Goal: Communication & Community: Share content

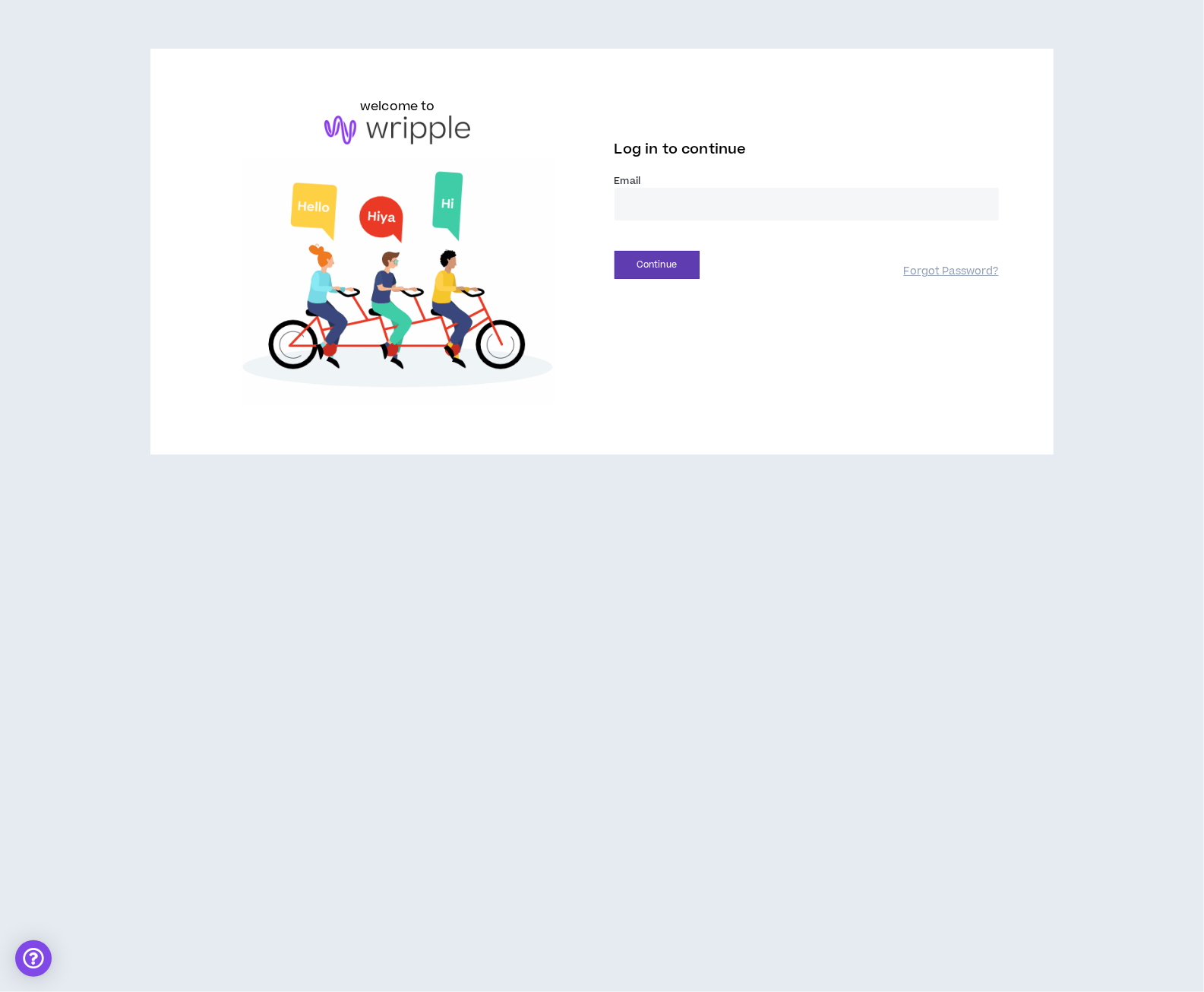
drag, startPoint x: 656, startPoint y: 197, endPoint x: 660, endPoint y: 226, distance: 29.3
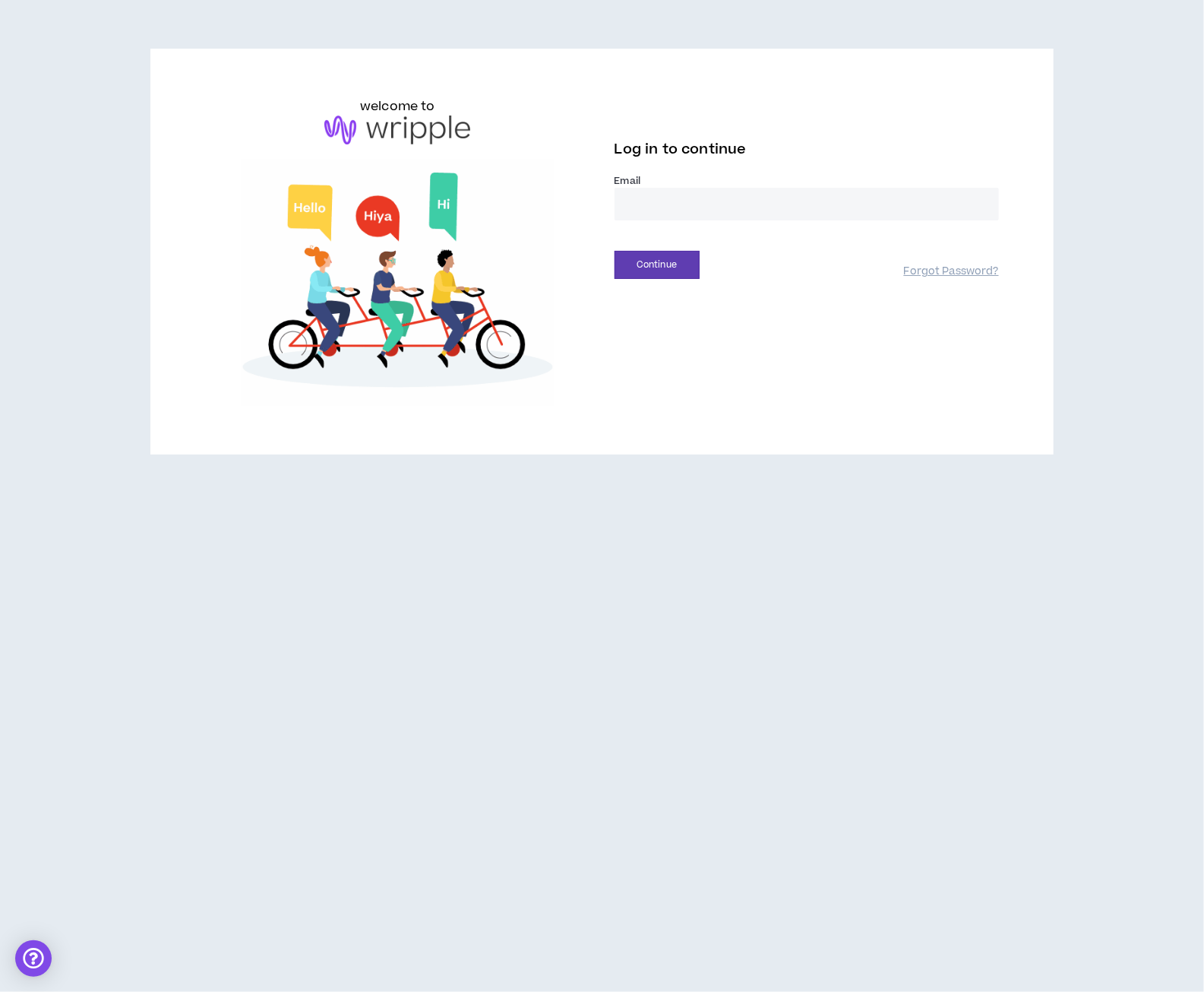
click at [656, 197] on input "email" at bounding box center [806, 203] width 384 height 33
type input "**********"
click at [677, 252] on button "Continue" at bounding box center [657, 265] width 85 height 28
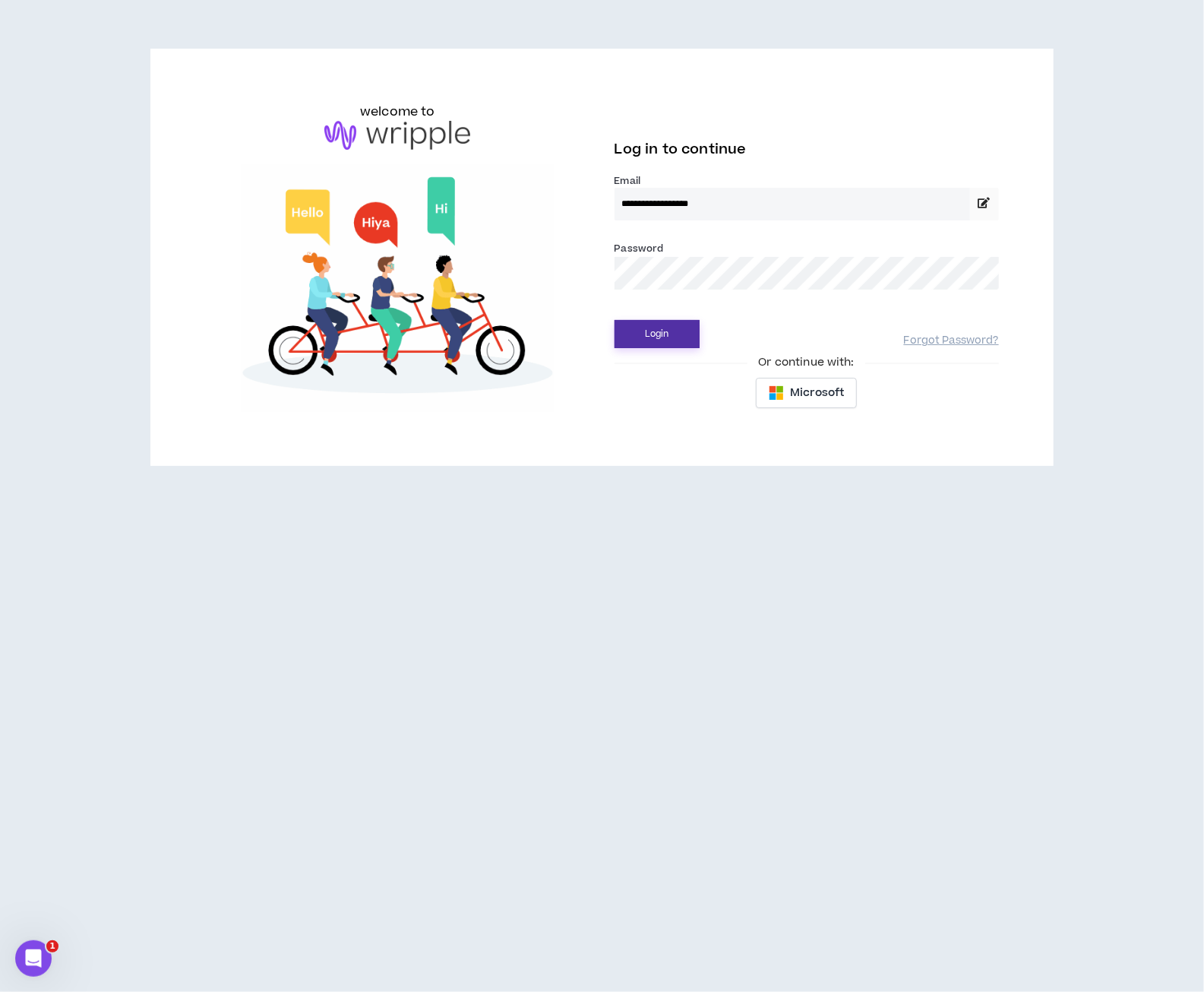
click at [677, 338] on button "Login" at bounding box center [657, 334] width 85 height 28
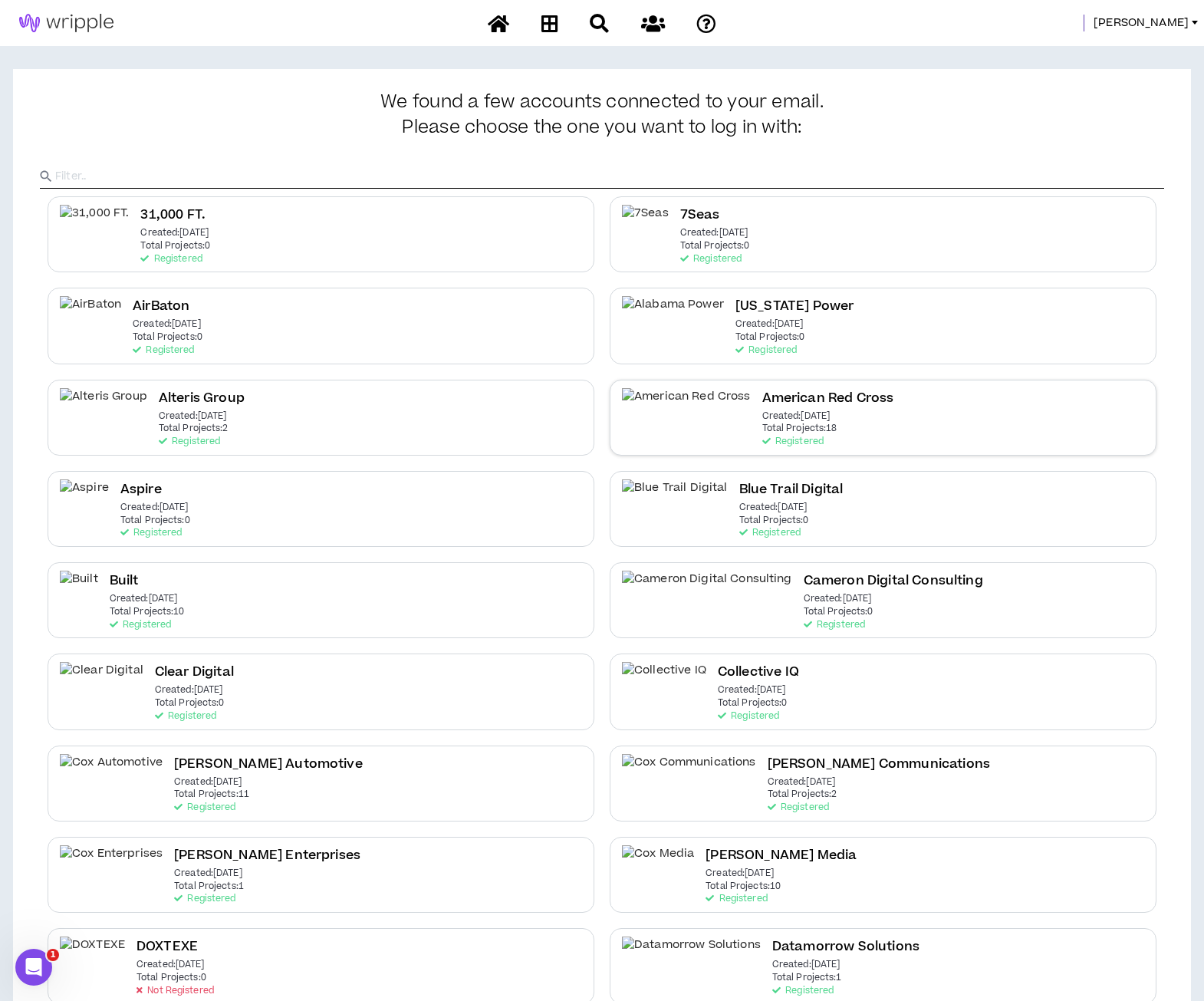
click at [784, 400] on h2 "American Red Cross" at bounding box center [827, 398] width 132 height 21
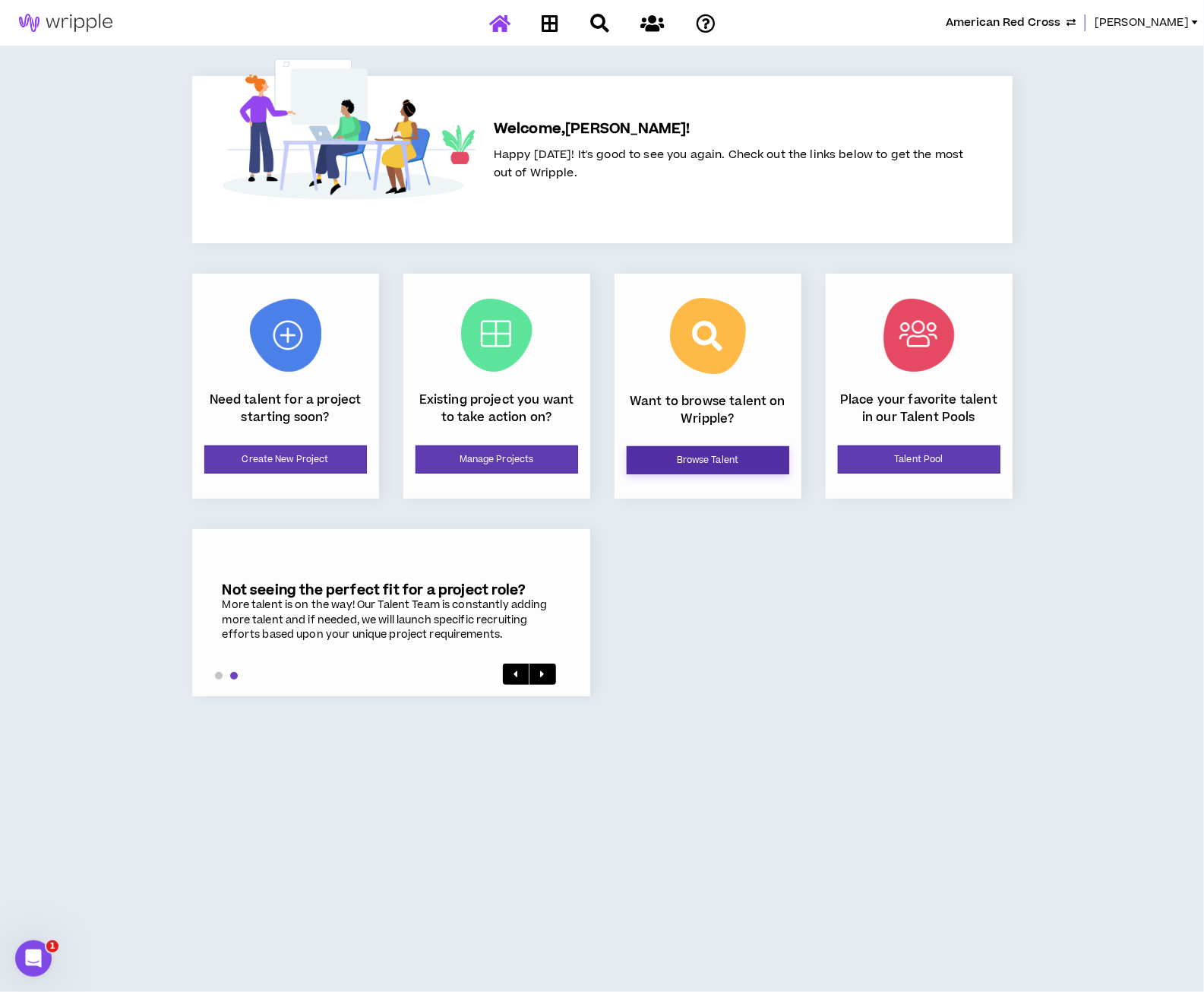
click at [709, 456] on link "Browse Talent" at bounding box center [708, 460] width 162 height 28
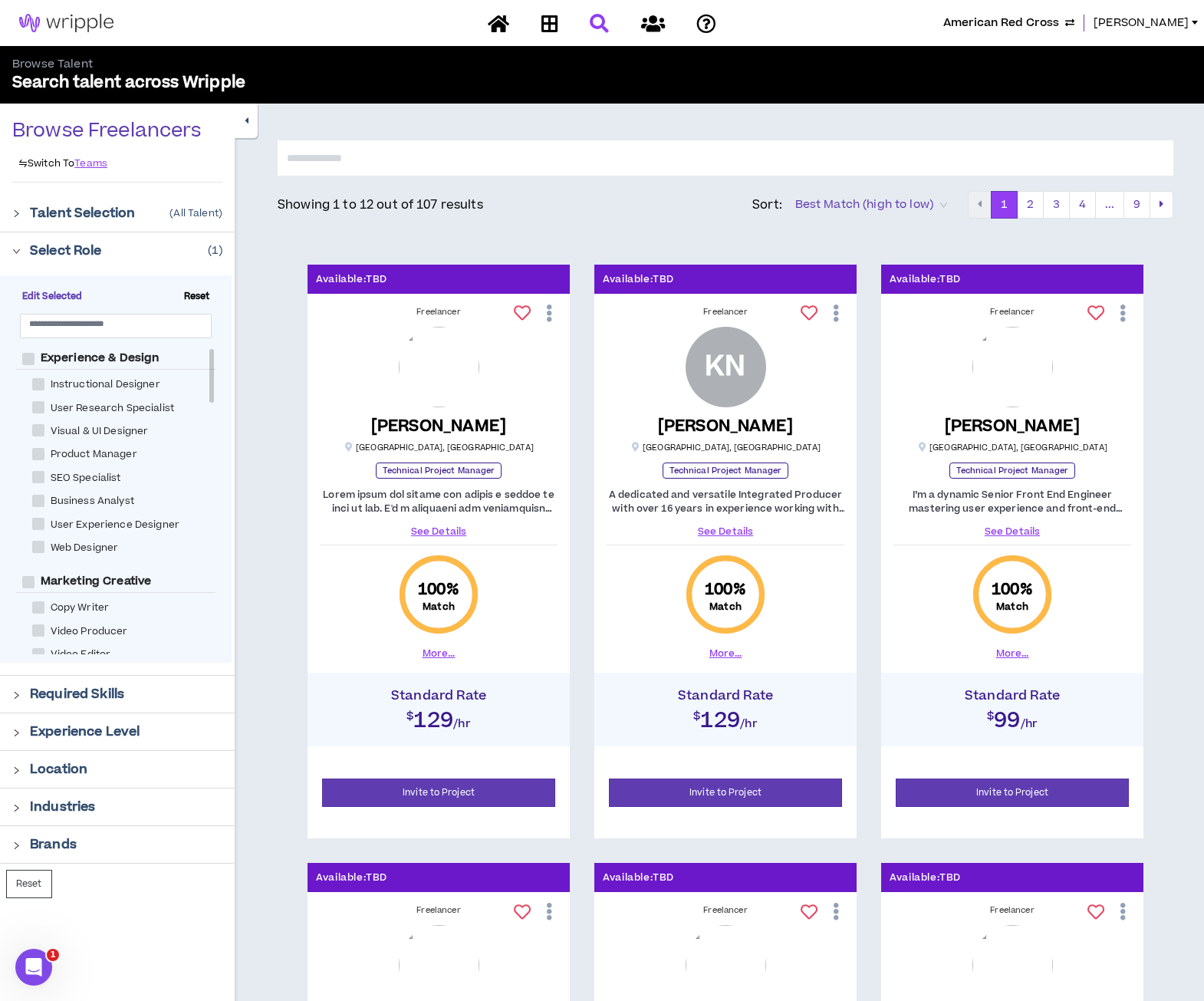
click at [203, 291] on span "Reset" at bounding box center [197, 296] width 39 height 13
checkbox Manager "*****"
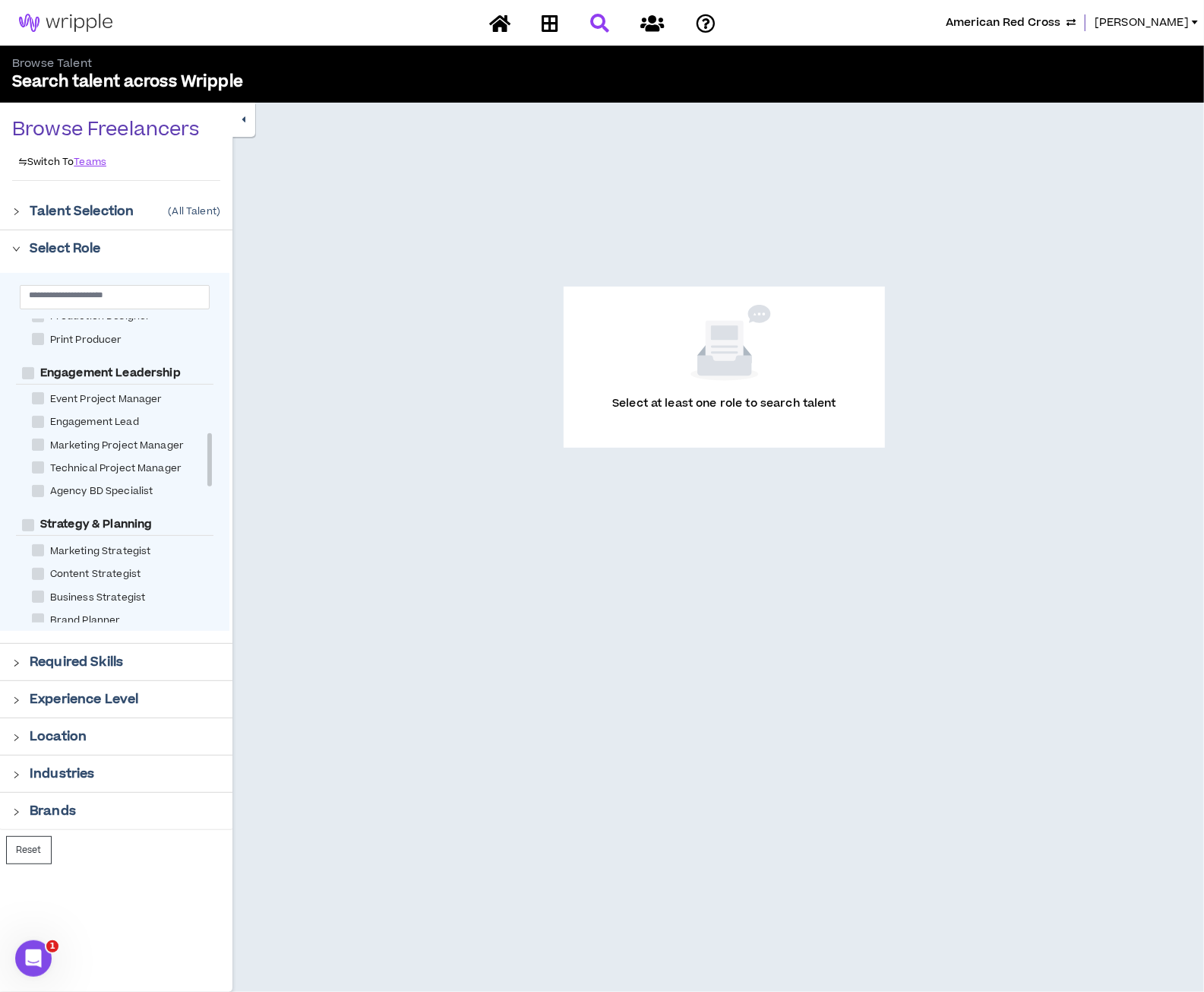
scroll to position [666, 0]
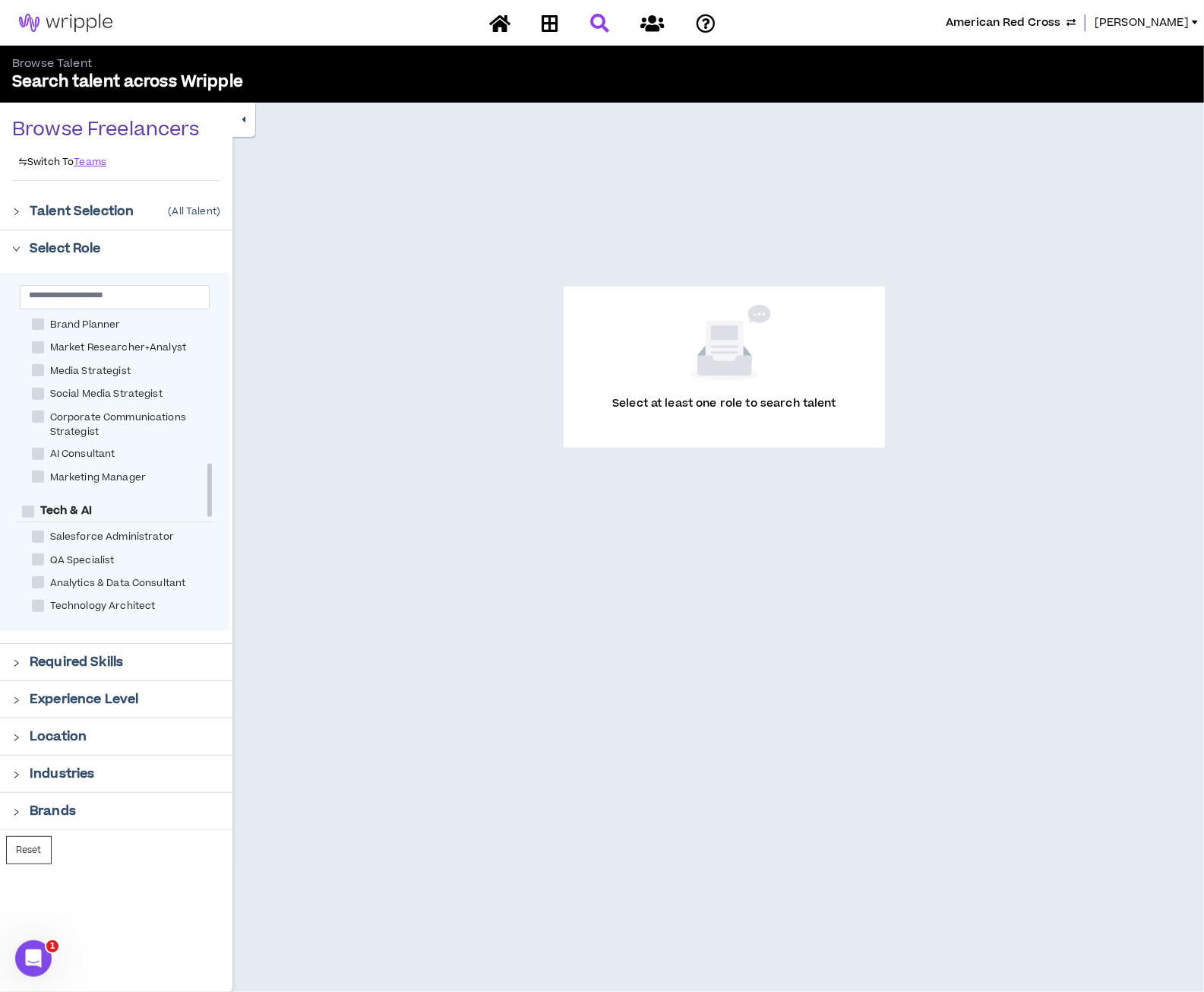
drag, startPoint x: 210, startPoint y: 325, endPoint x: 182, endPoint y: 488, distance: 165.4
click at [182, 488] on div "Experience & Design Instructional Designer User Research Specialist Visual & UI…" at bounding box center [115, 471] width 197 height 304
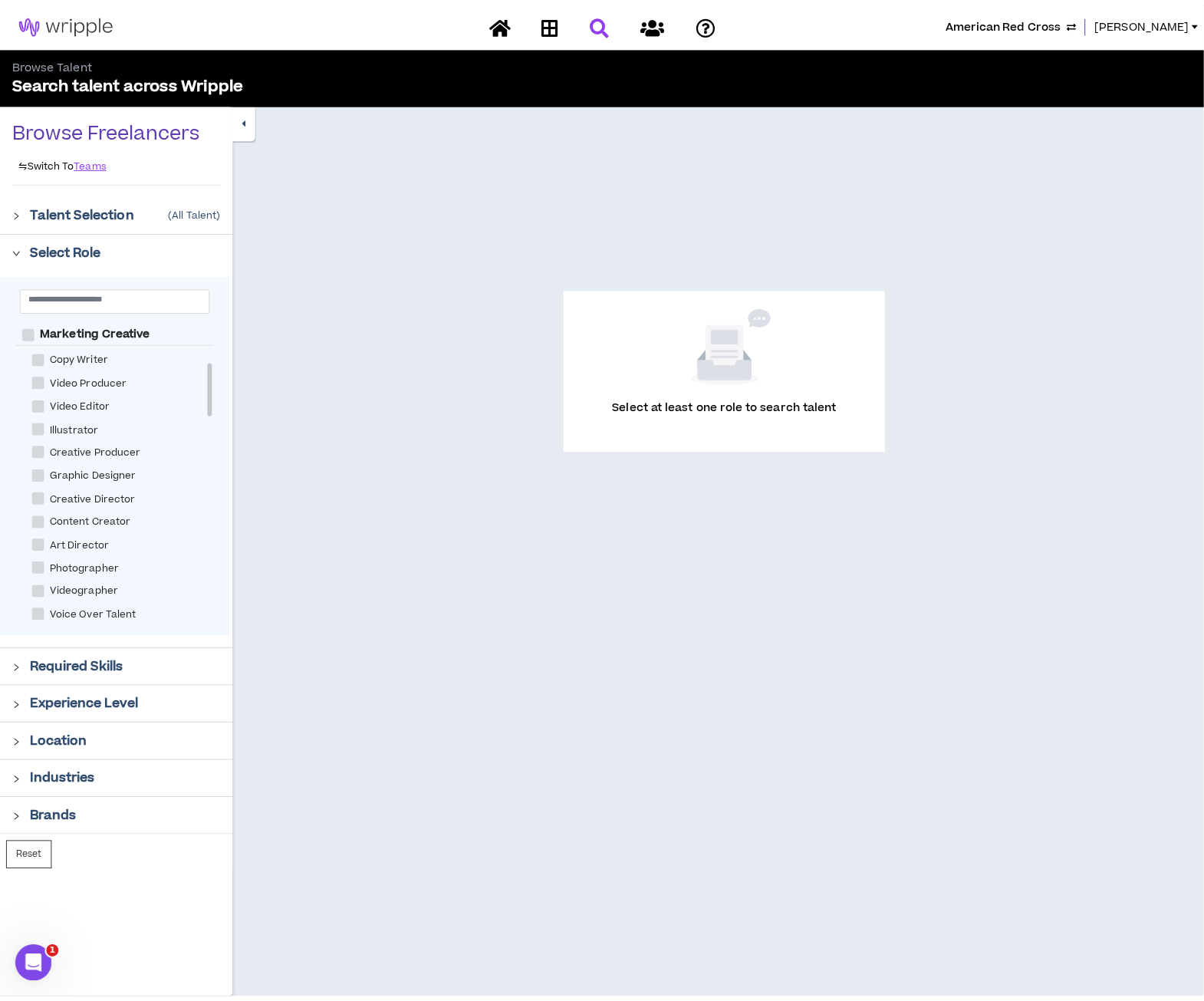
scroll to position [227, 0]
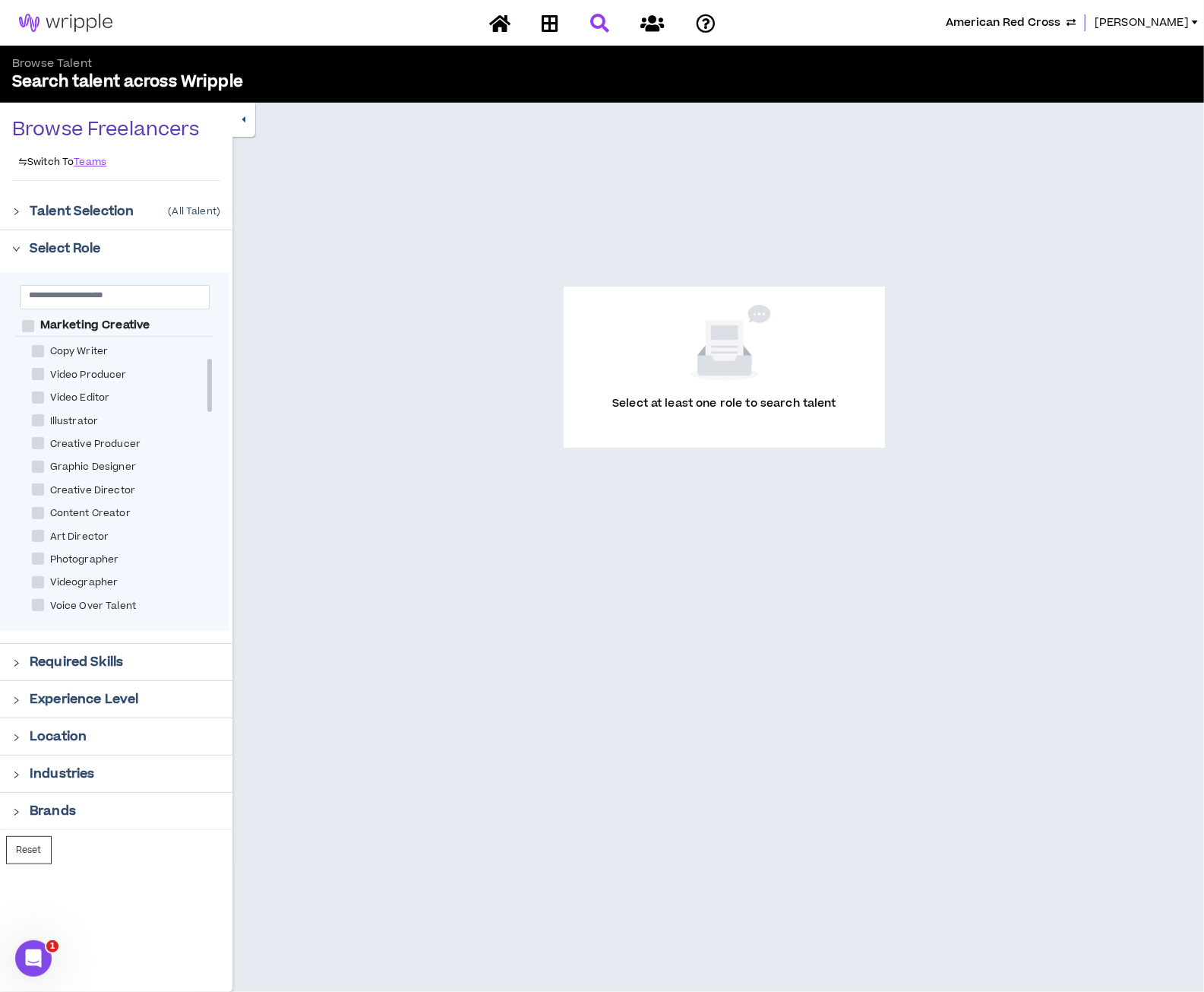
drag, startPoint x: 209, startPoint y: 496, endPoint x: 234, endPoint y: 371, distance: 127.5
click at [234, 371] on div "Browse Freelancers Switch To Teams Talent Selection ( All Talent ) Select Role …" at bounding box center [602, 547] width 1204 height 889
click at [34, 373] on span at bounding box center [38, 374] width 12 height 12
checkbox Producer "****"
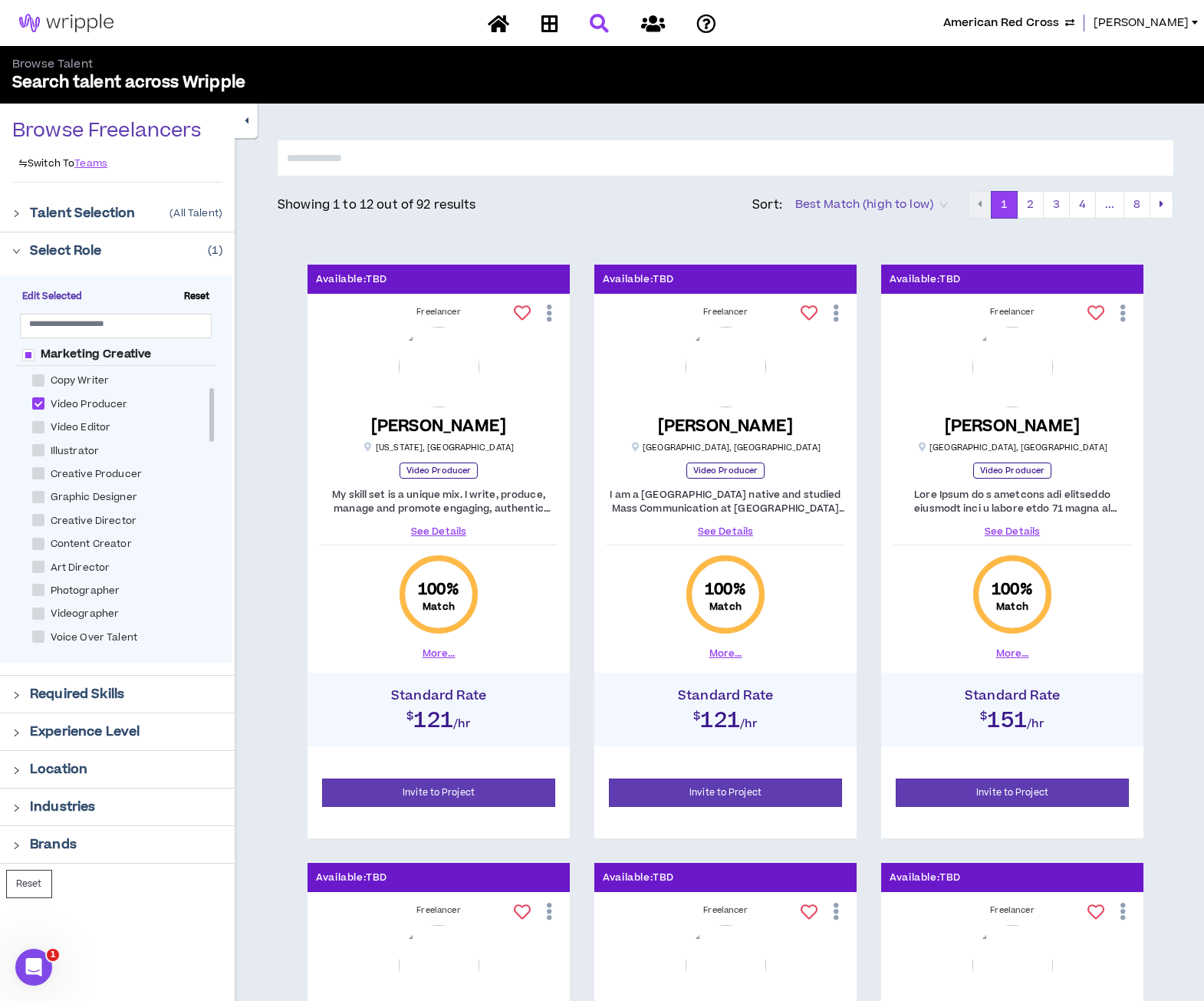
click at [637, 205] on div "Showing 1 to 12 out of 92 results Sort: Best Match (high to low)" at bounding box center [623, 204] width 690 height 24
click at [1054, 24] on span "American Red Cross" at bounding box center [1000, 22] width 116 height 17
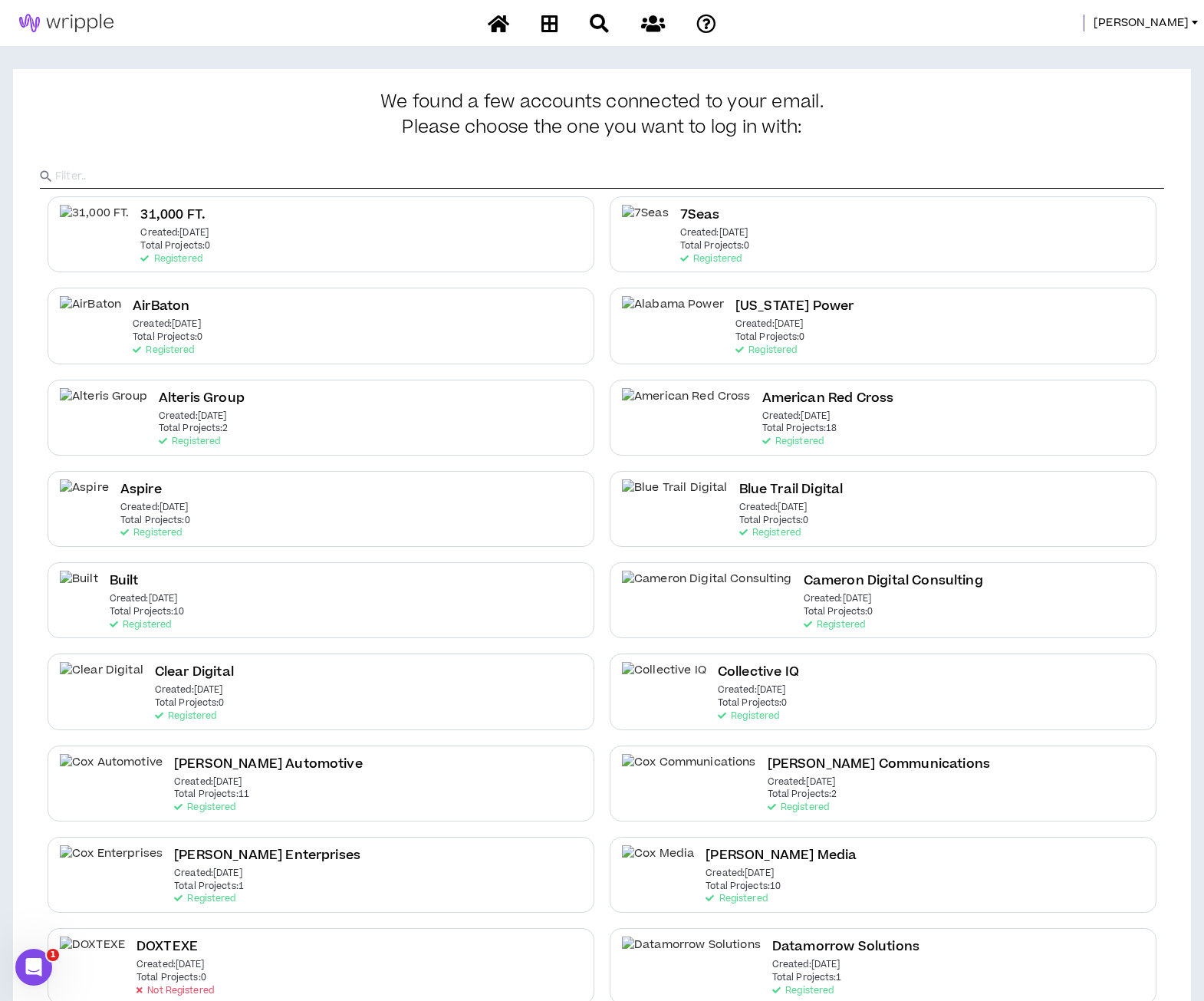
click at [613, 168] on input "text" at bounding box center [610, 177] width 1109 height 23
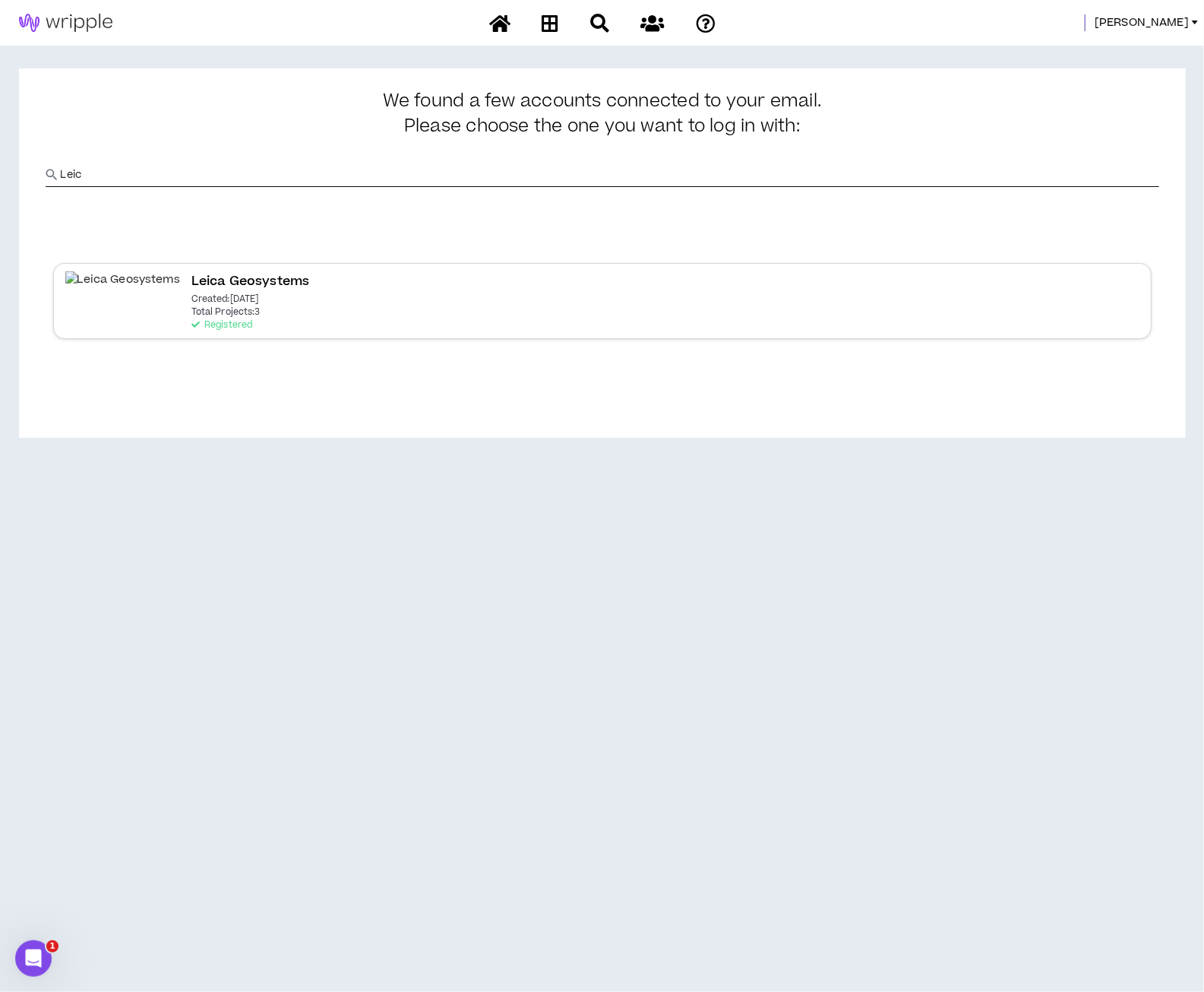
type input "Leic"
click at [345, 287] on div "Leica Geosystems Created: [DATE] Total Projects: 3 Registered" at bounding box center [602, 300] width 1098 height 75
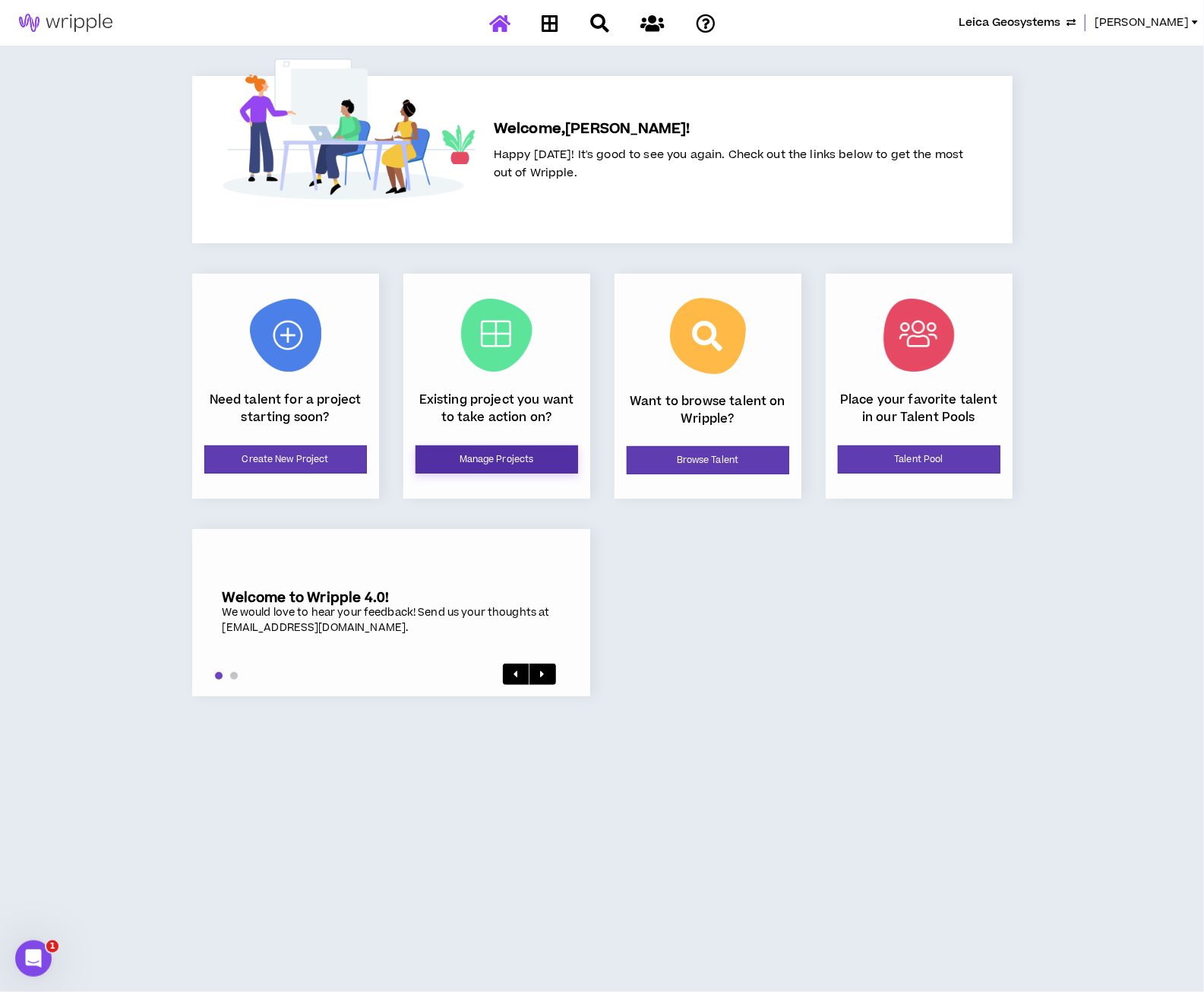
click at [492, 451] on link "Manage Projects" at bounding box center [496, 459] width 162 height 28
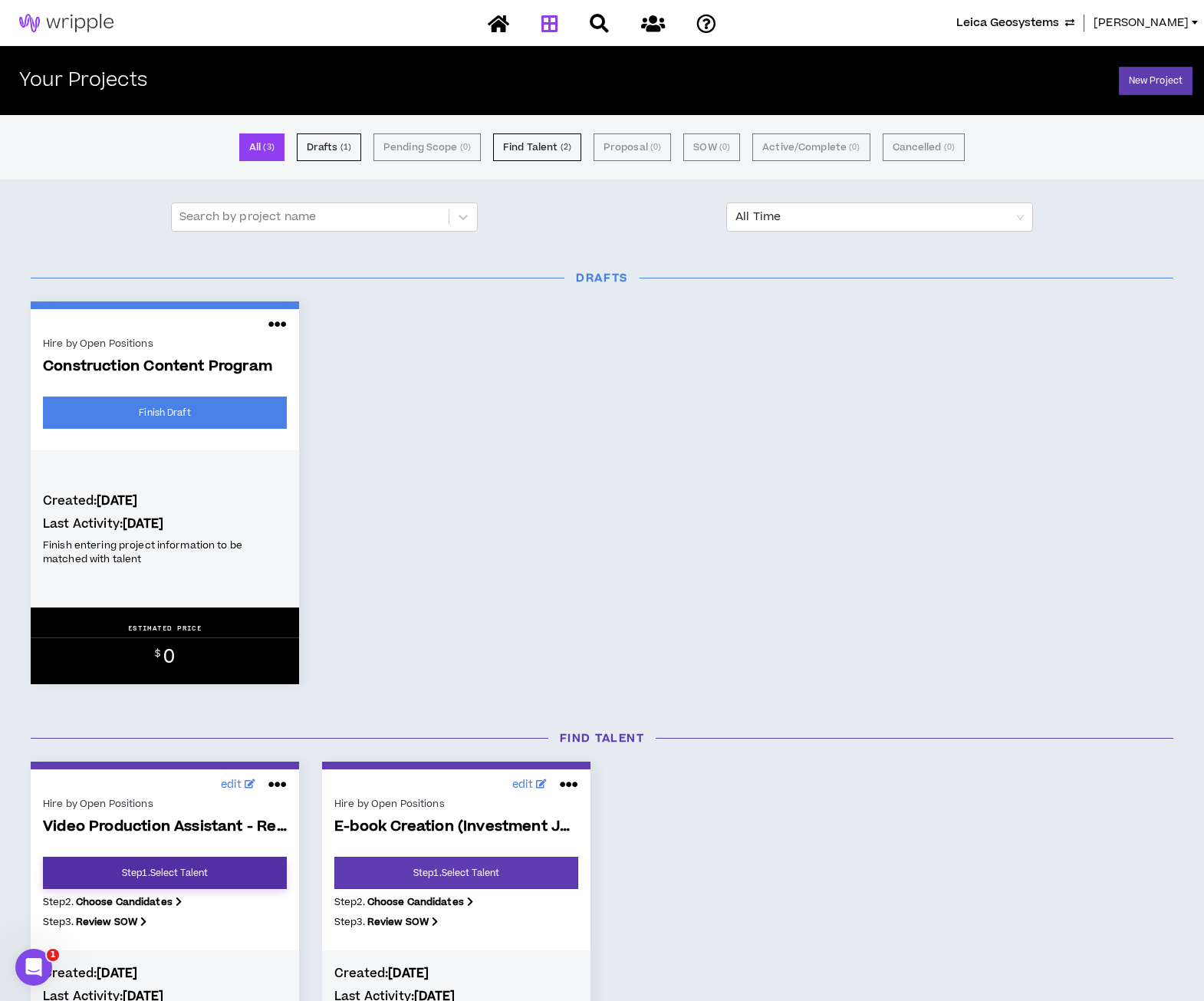
click at [168, 875] on link "Step 1 . Select Talent" at bounding box center [165, 873] width 244 height 32
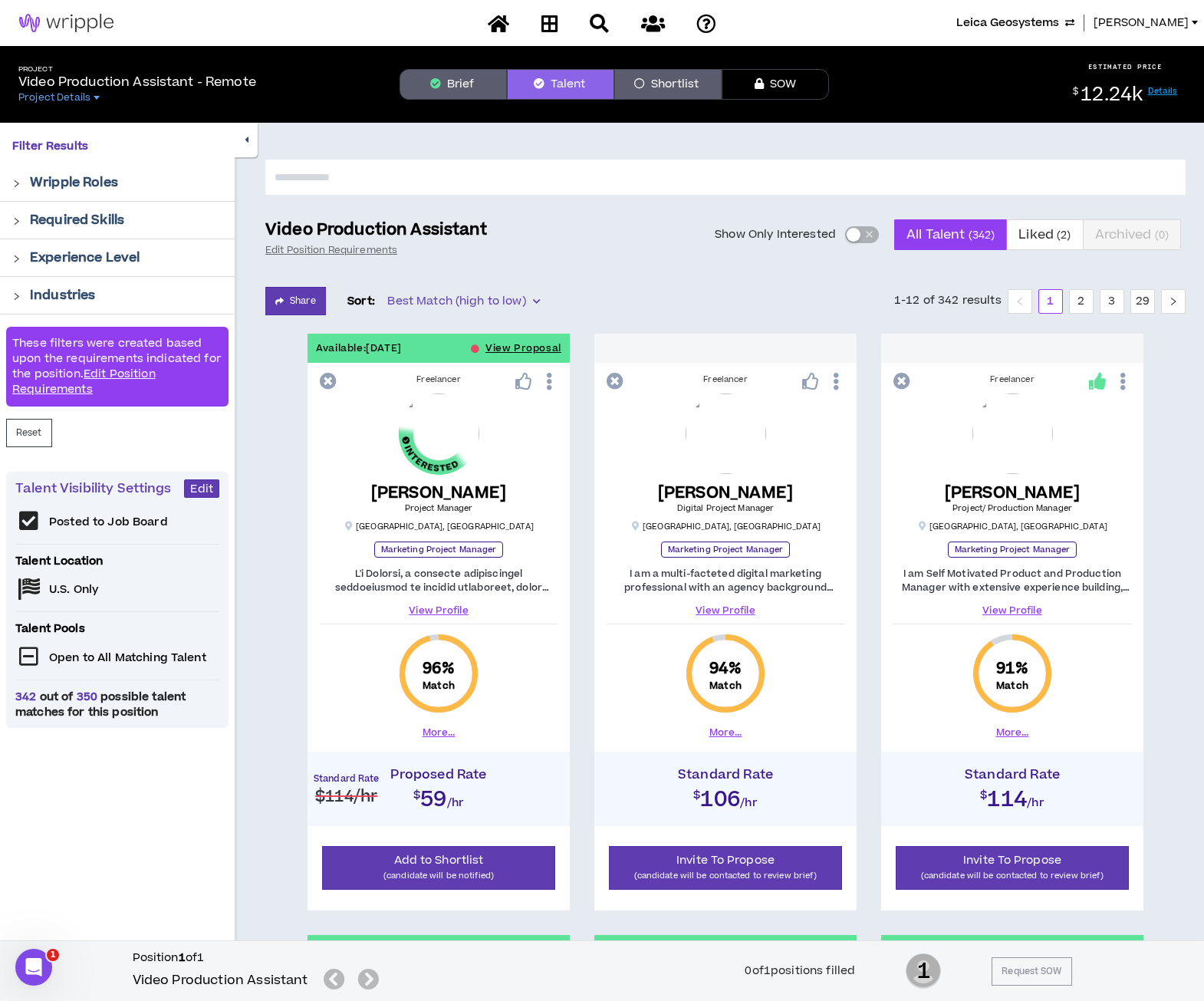
click at [869, 238] on span "button" at bounding box center [869, 234] width 9 height 17
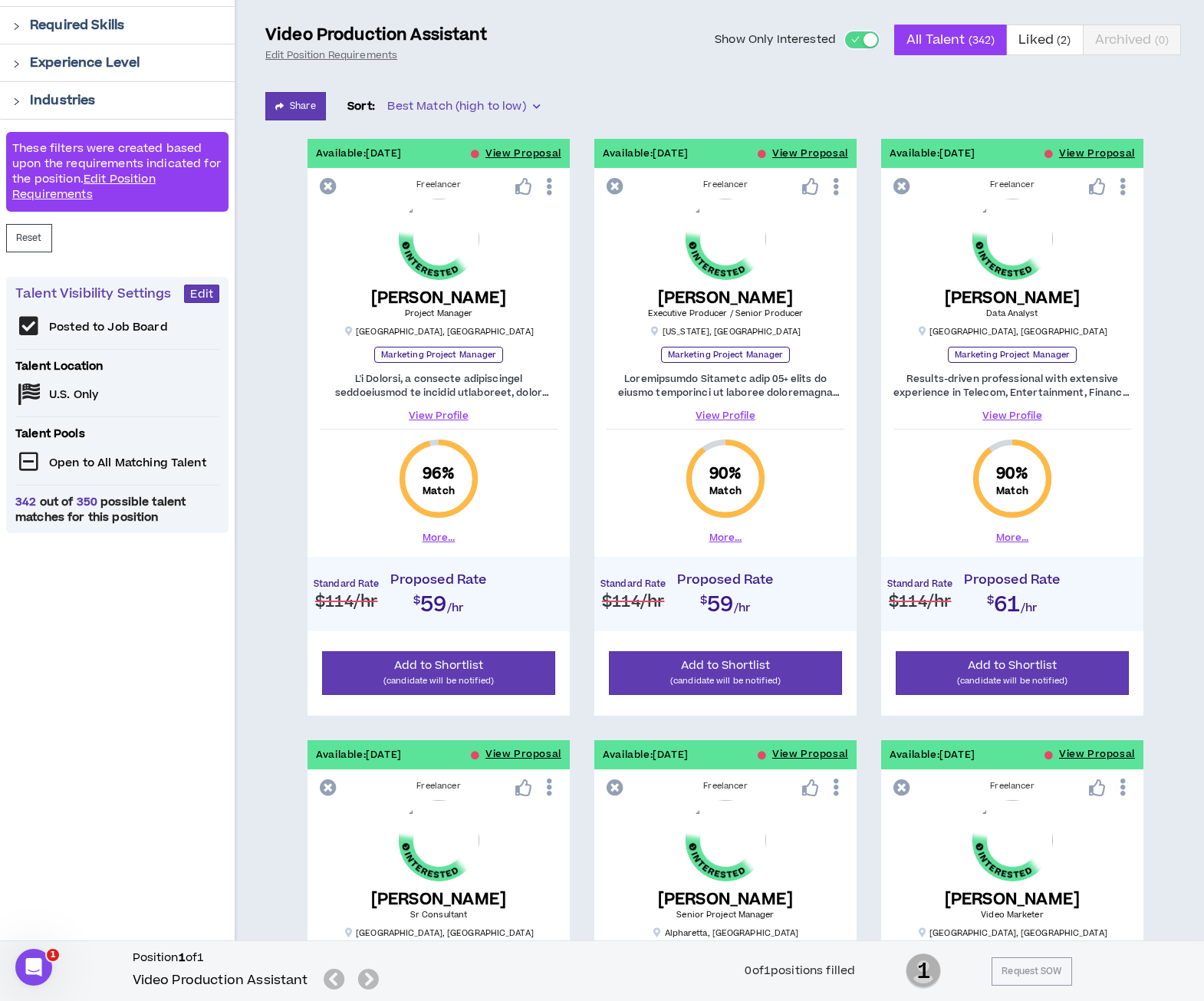
scroll to position [192, 0]
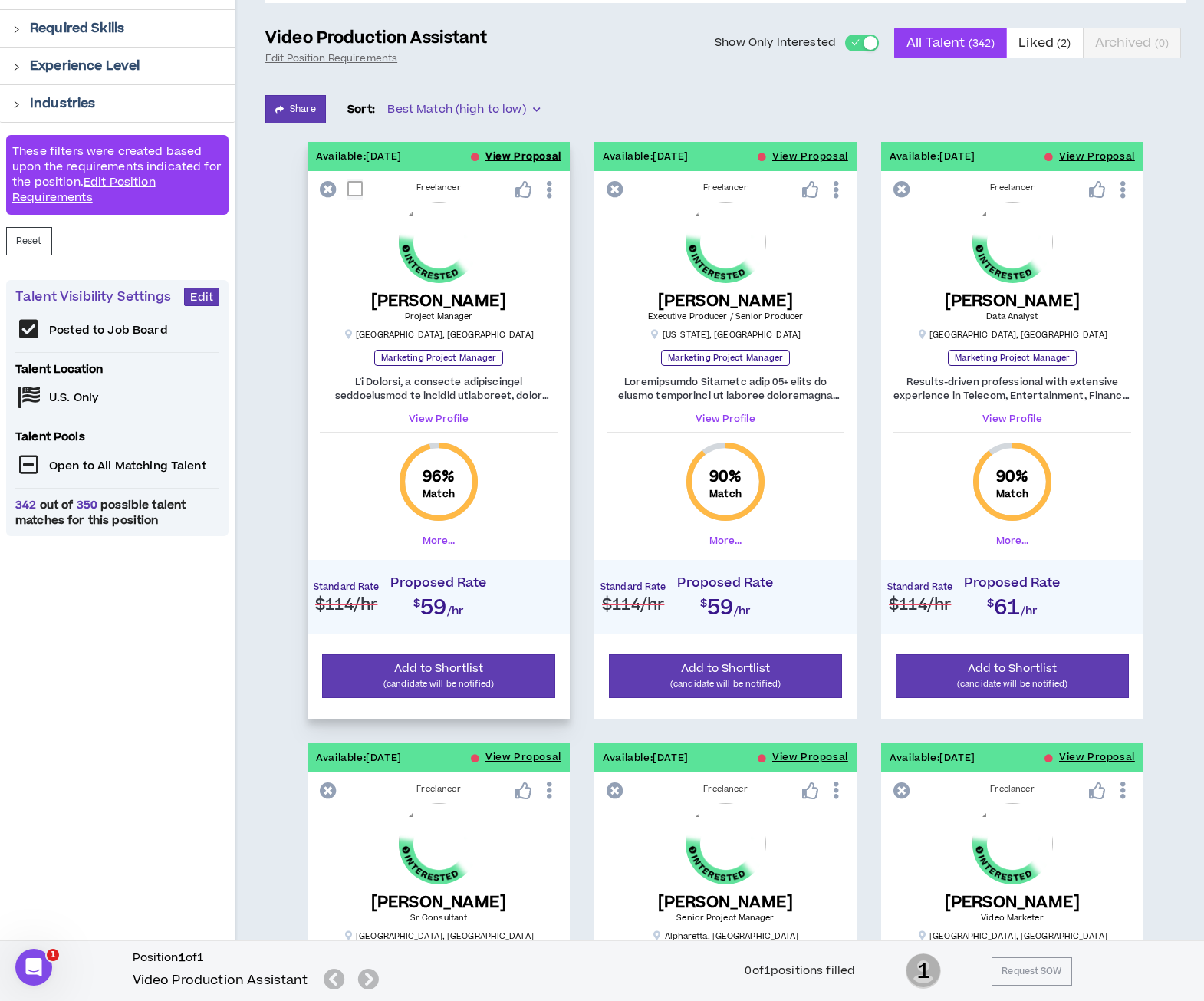
click at [503, 151] on button "View Proposal" at bounding box center [524, 156] width 76 height 30
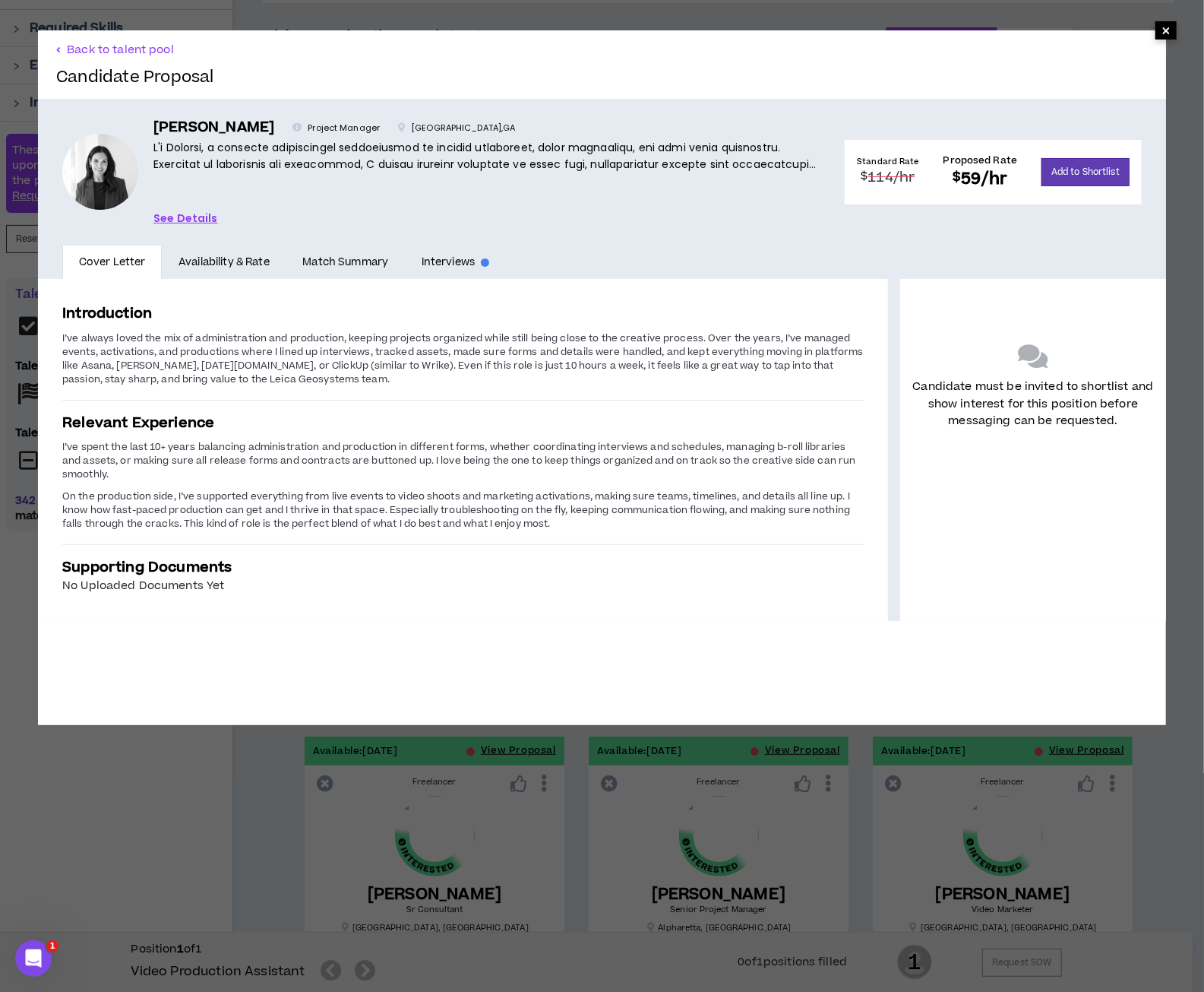
click at [1161, 26] on span "×" at bounding box center [1166, 30] width 9 height 19
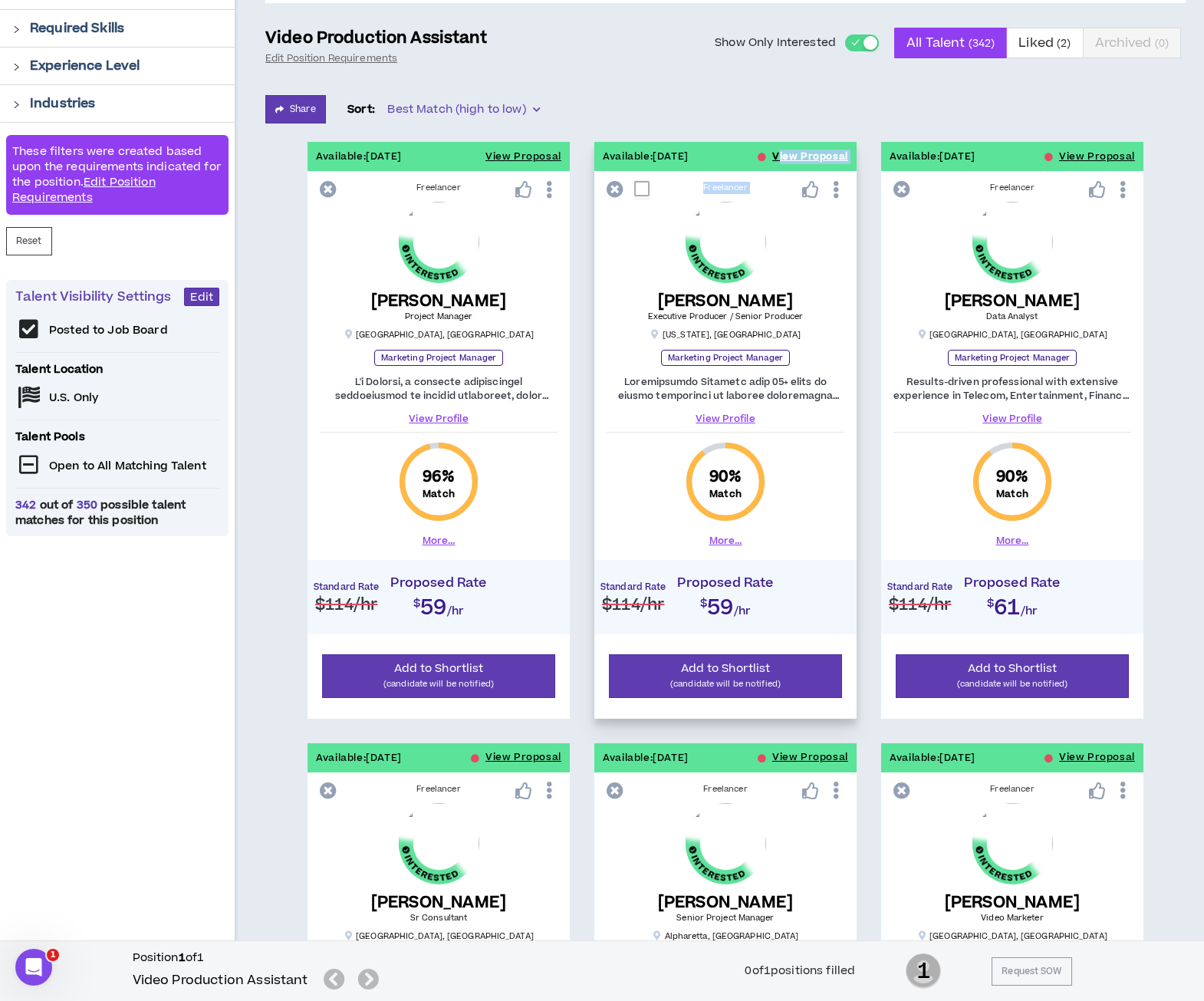
drag, startPoint x: 801, startPoint y: 151, endPoint x: 778, endPoint y: 149, distance: 23.1
click at [1035, 42] on span "Liked ( 2 )" at bounding box center [1044, 42] width 52 height 37
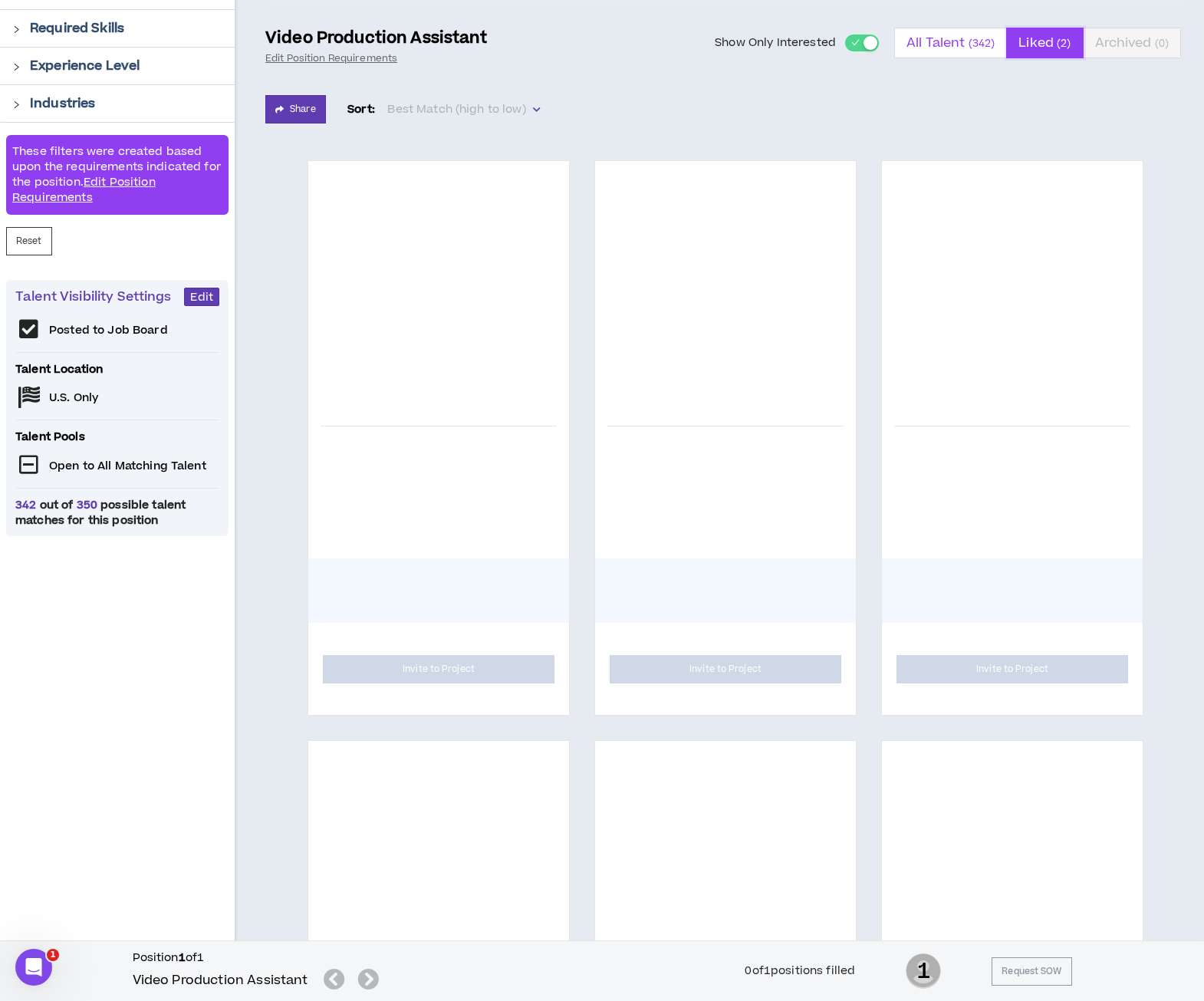
scroll to position [54, 0]
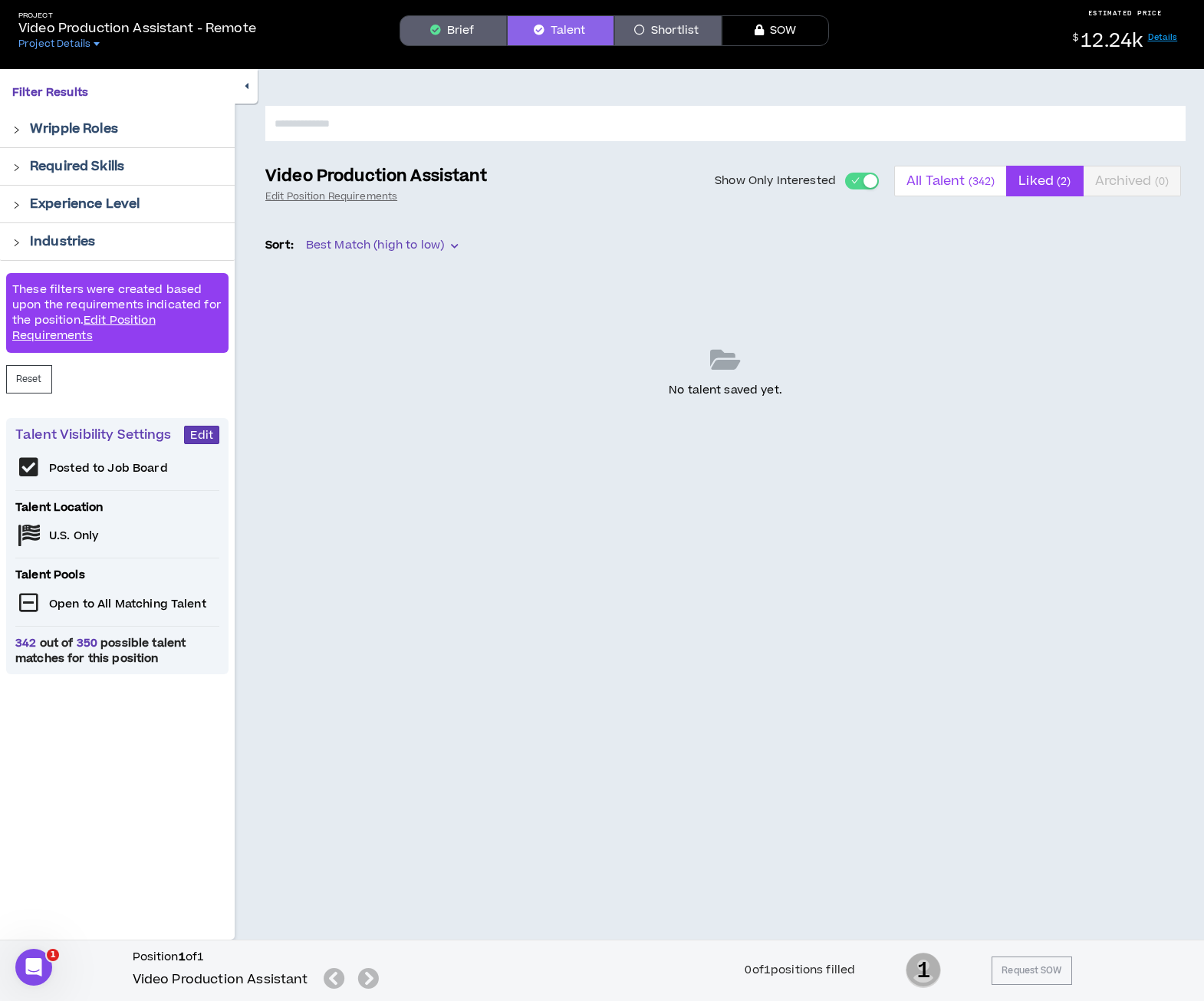
click at [942, 189] on span "All Talent ( 342 )" at bounding box center [950, 180] width 88 height 37
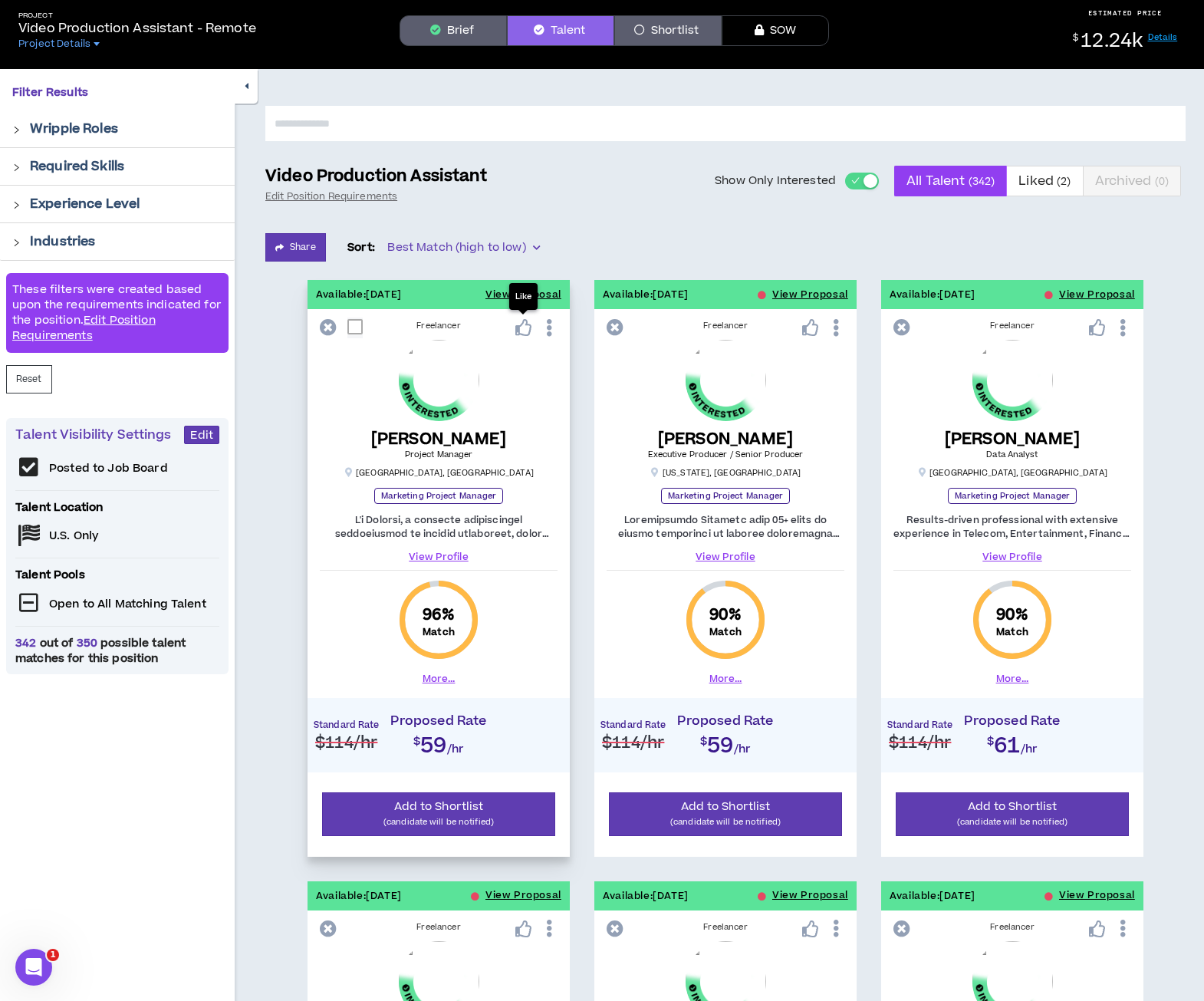
click at [524, 328] on icon at bounding box center [524, 327] width 17 height 17
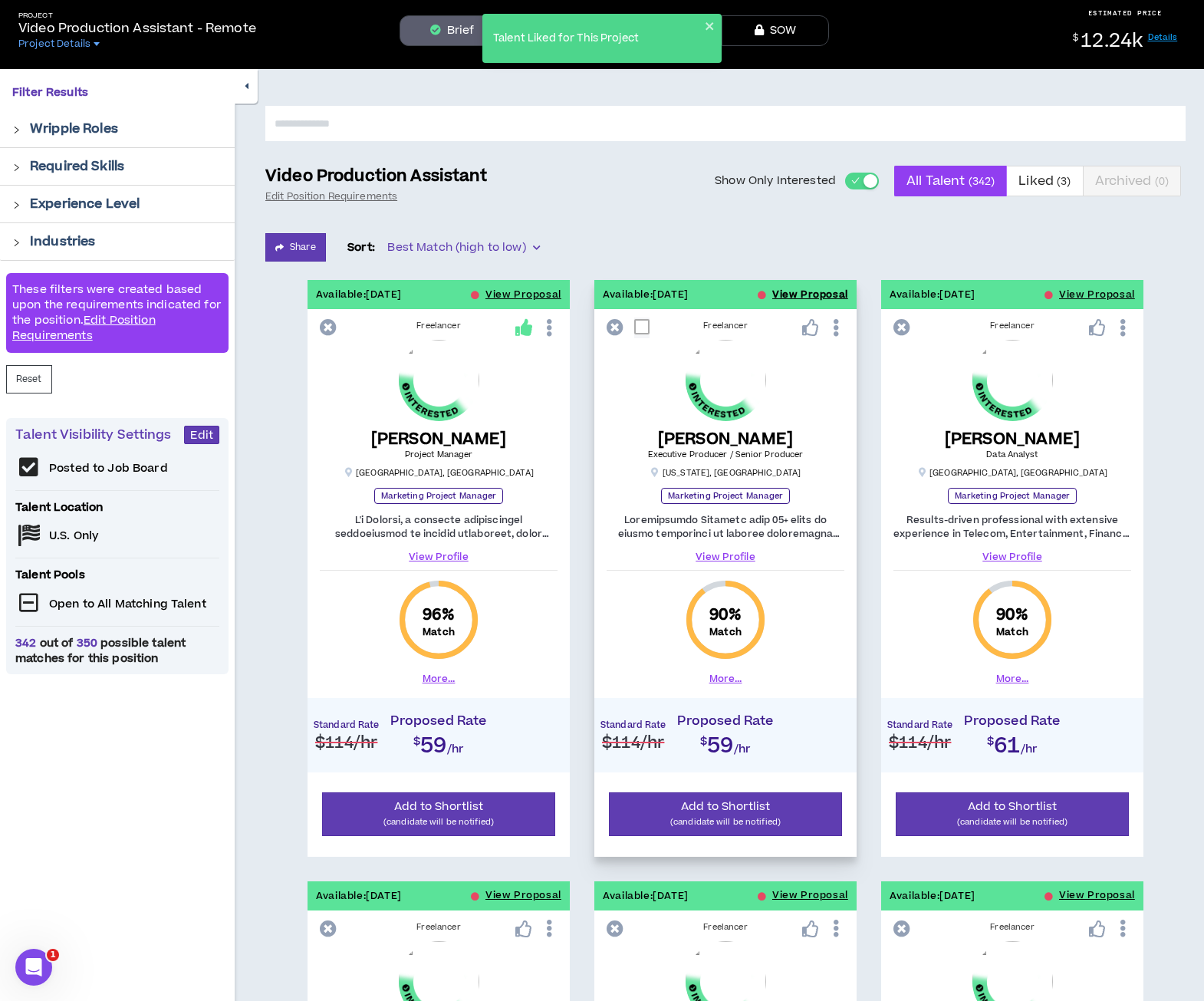
click at [787, 291] on button "View Proposal" at bounding box center [810, 294] width 76 height 30
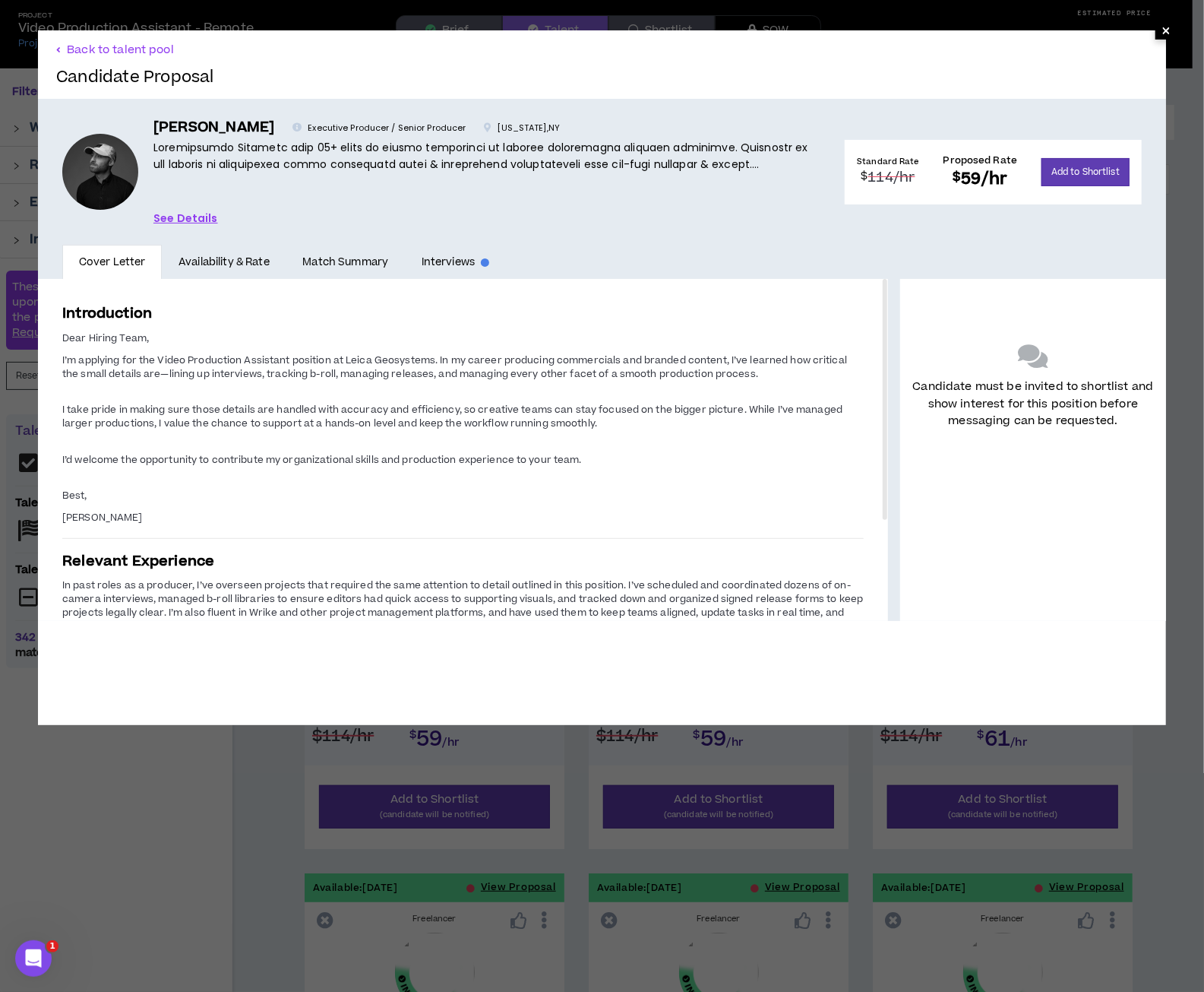
click at [1161, 27] on span "×" at bounding box center [1166, 30] width 9 height 19
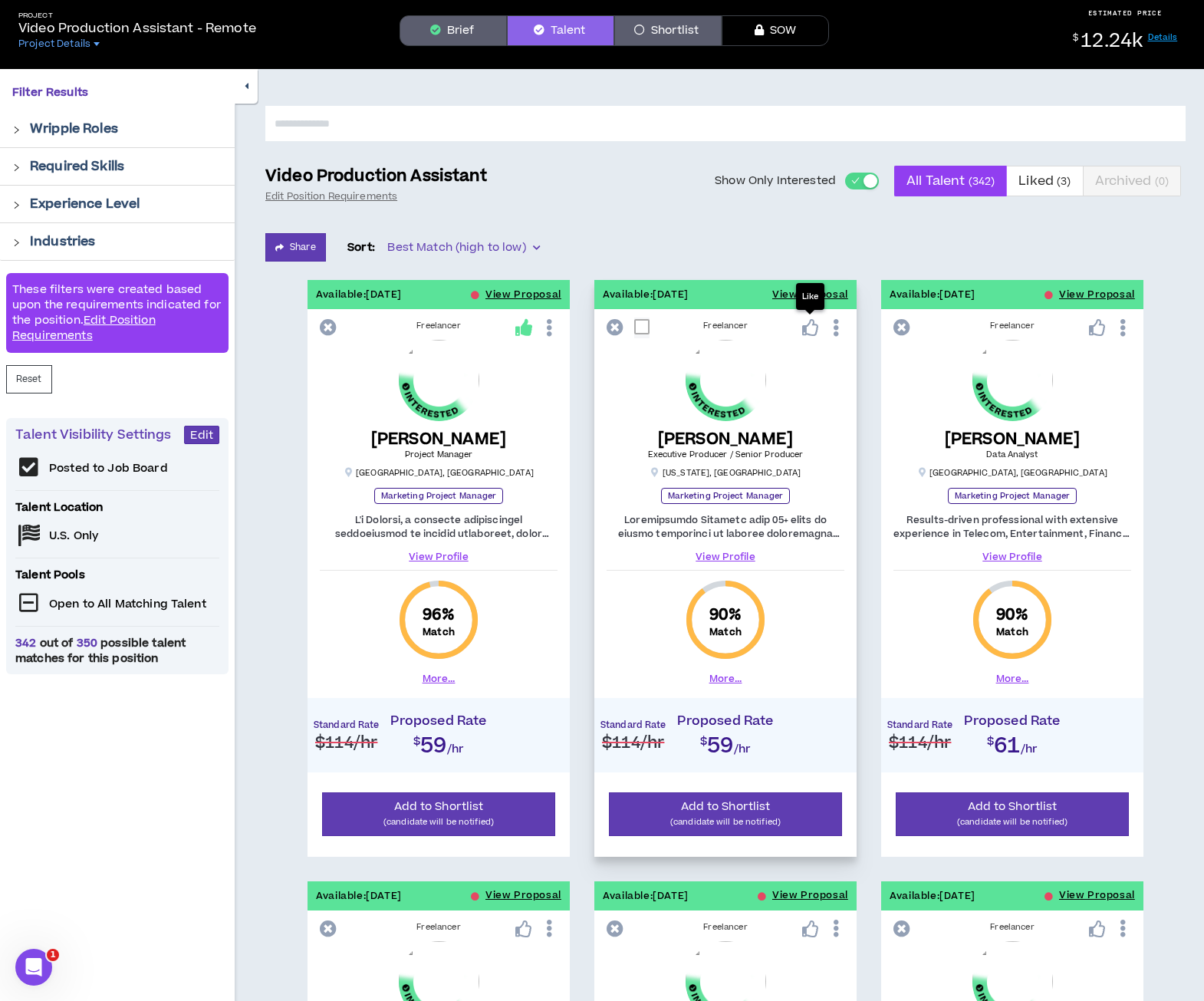
click at [809, 331] on icon at bounding box center [810, 327] width 17 height 17
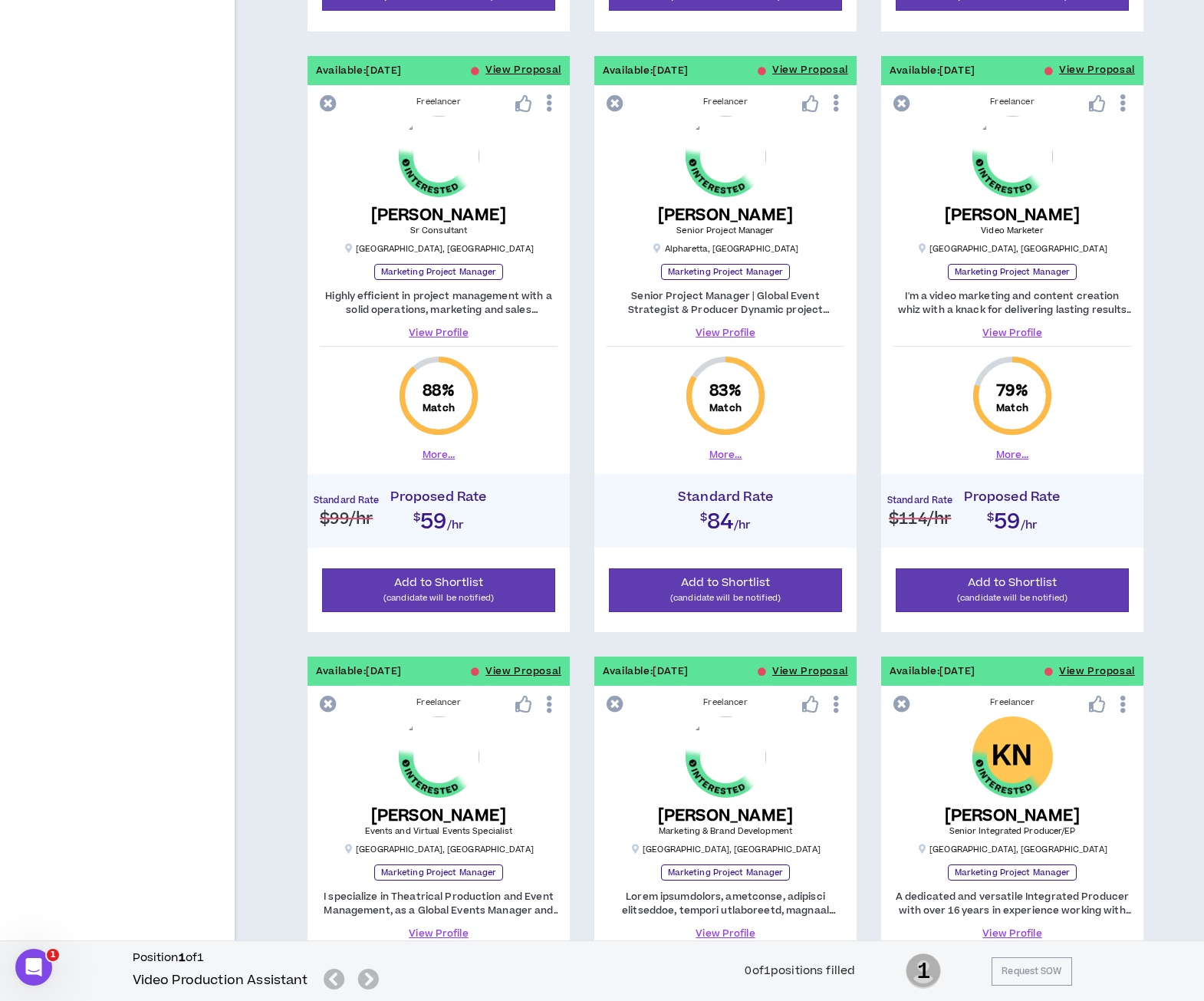
scroll to position [882, 0]
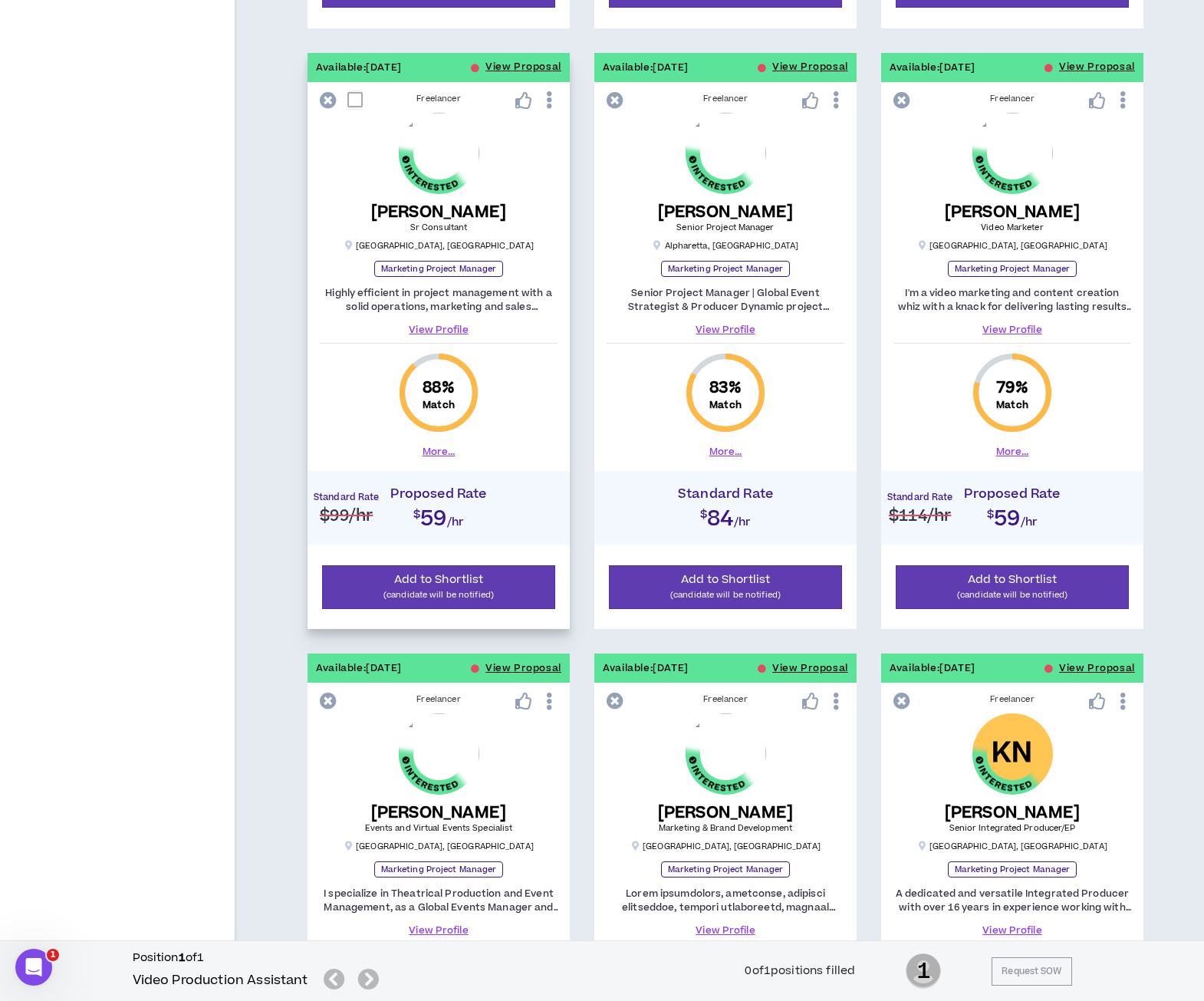
click at [431, 448] on button "More..." at bounding box center [438, 451] width 33 height 13
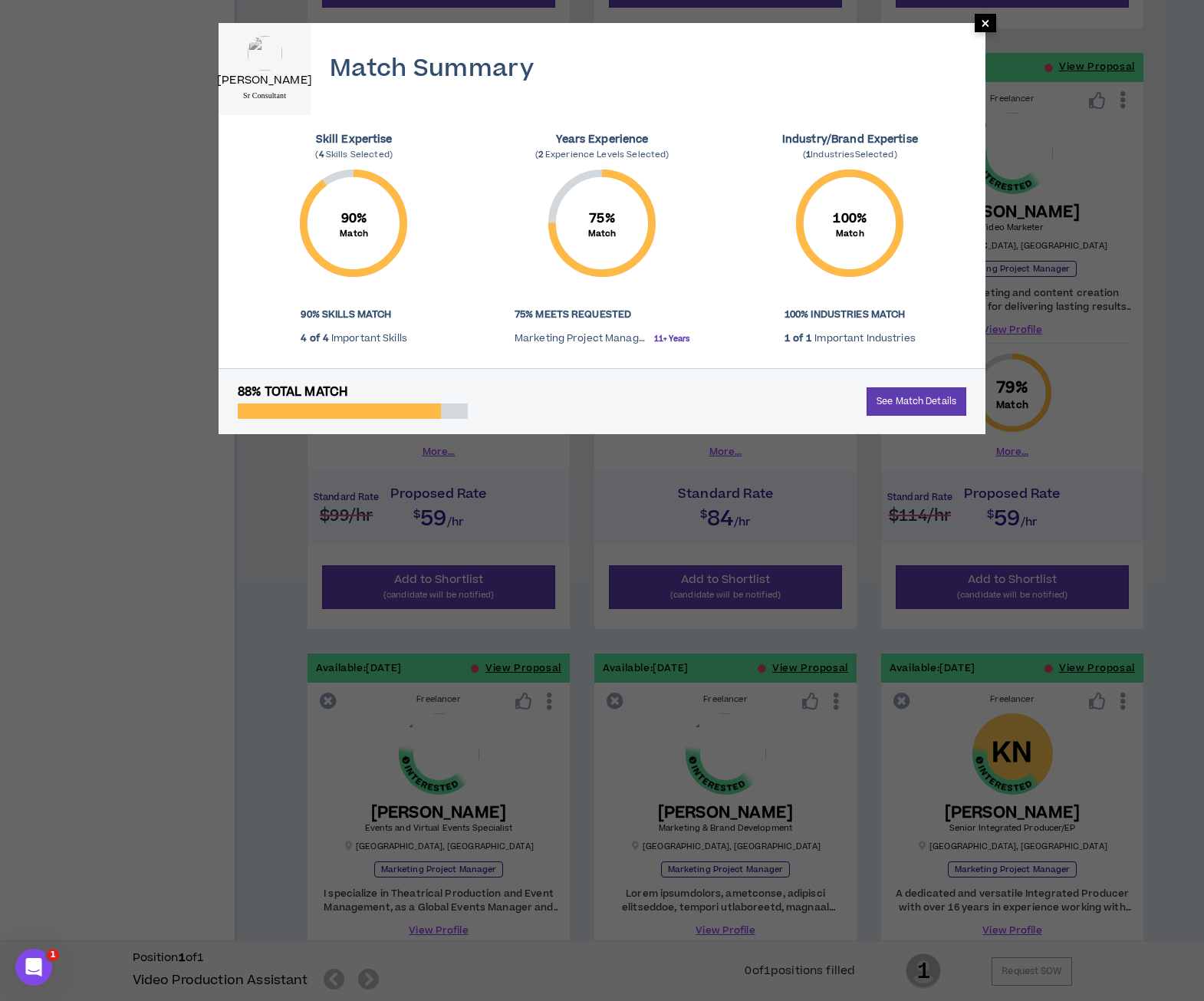
click at [985, 24] on span "×" at bounding box center [985, 22] width 9 height 19
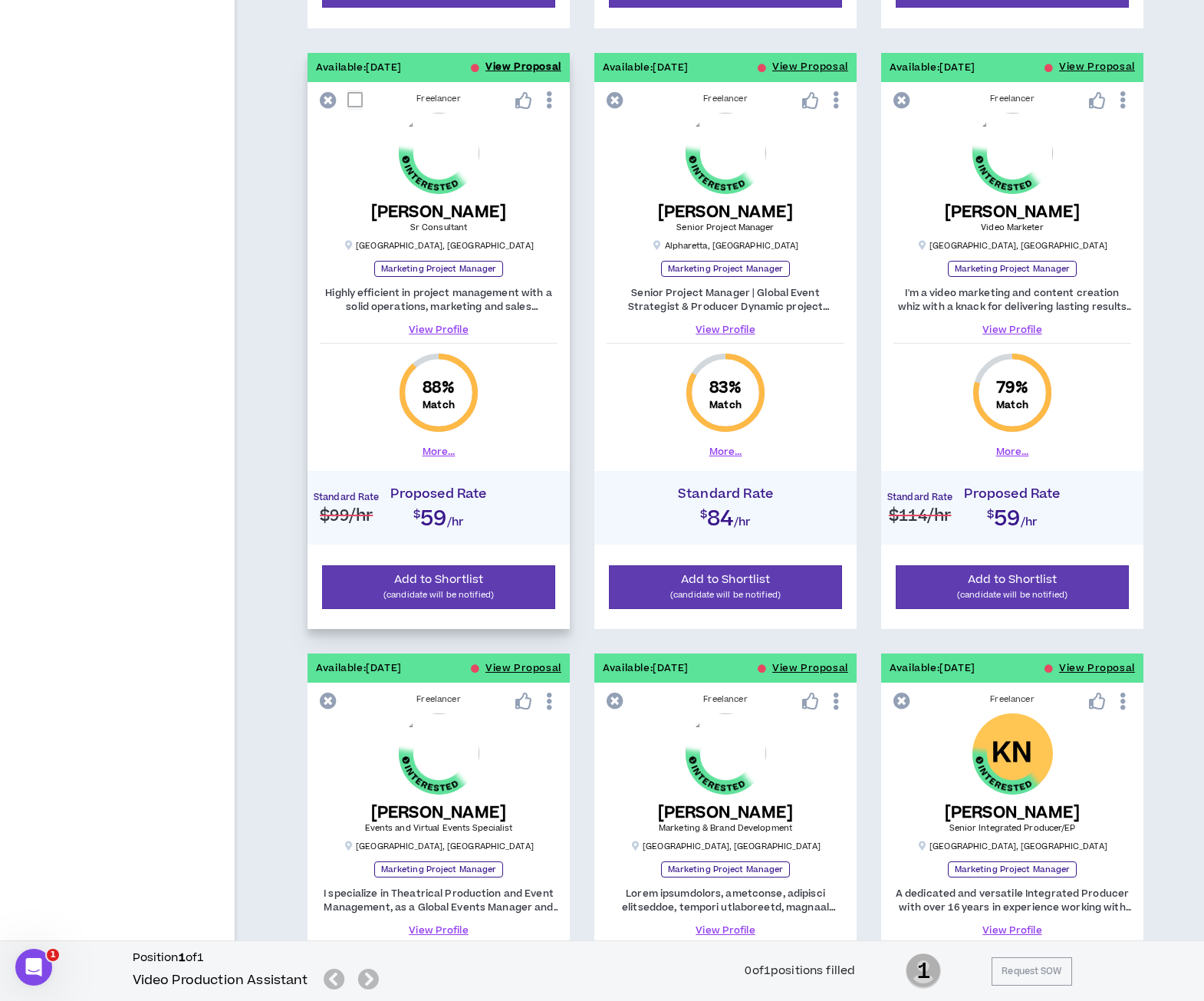
click at [499, 59] on button "View Proposal" at bounding box center [524, 67] width 76 height 30
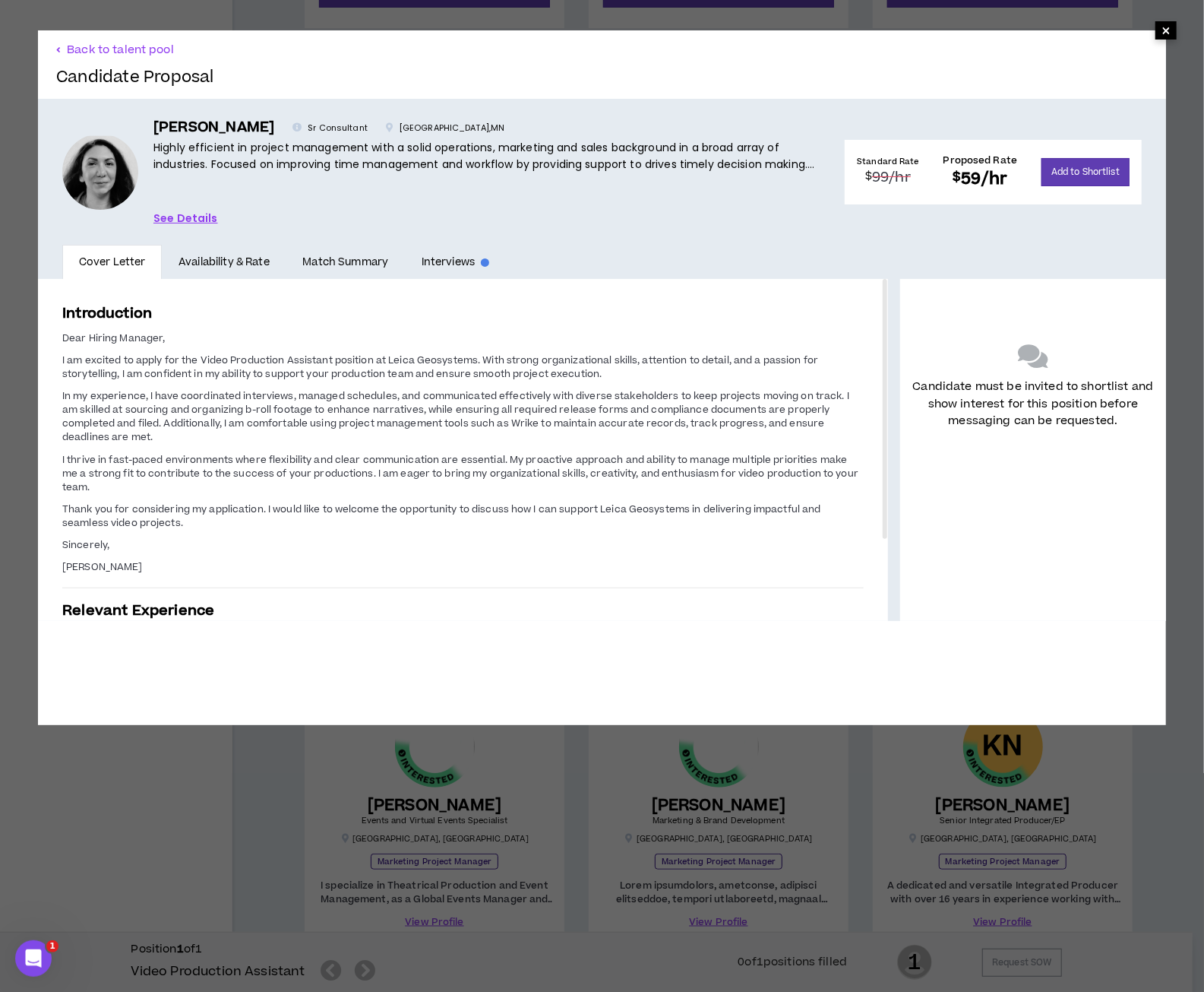
click at [1155, 35] on span "×" at bounding box center [1166, 30] width 21 height 19
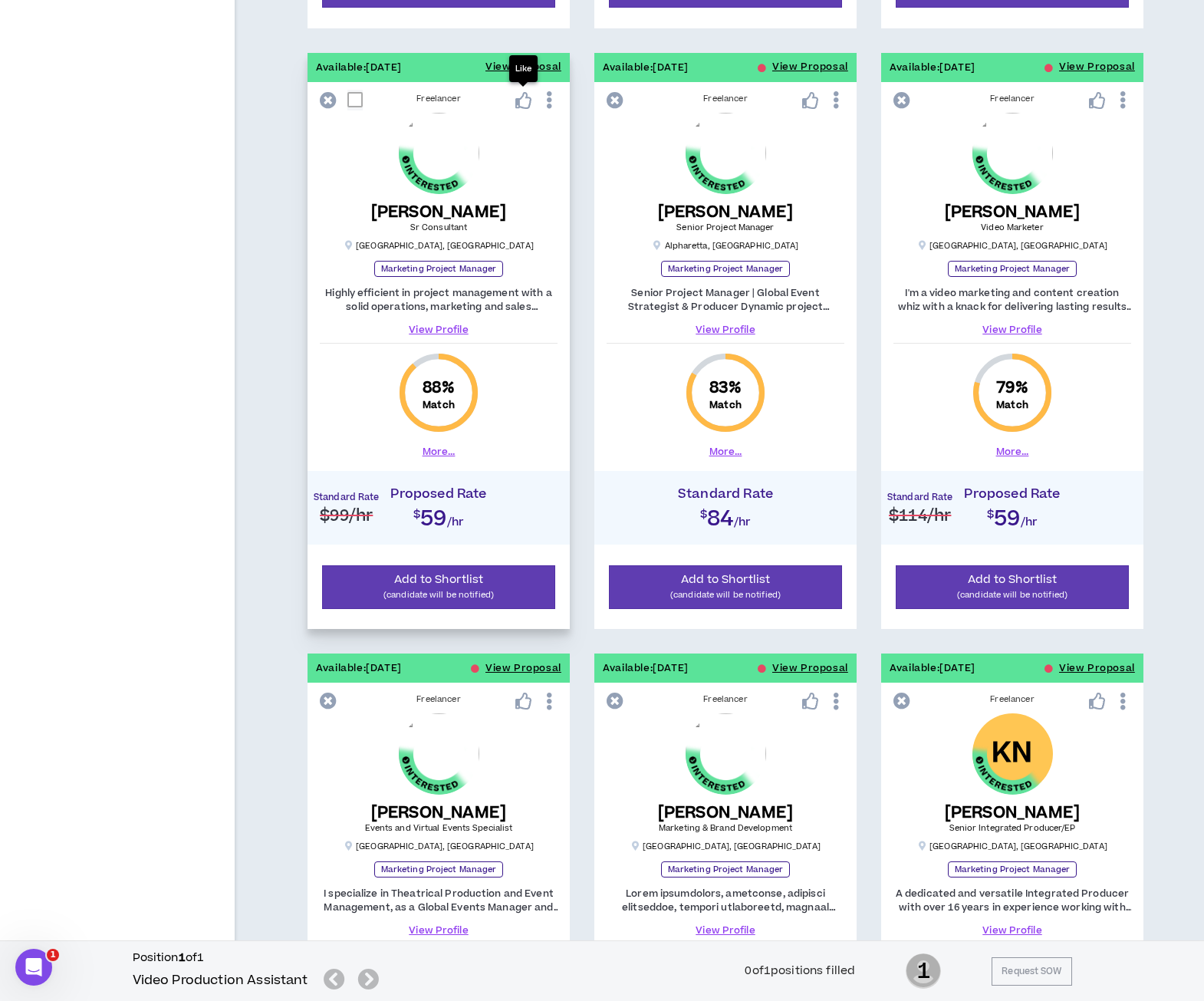
click at [518, 99] on icon at bounding box center [524, 100] width 17 height 17
click at [783, 61] on button "View Proposal" at bounding box center [810, 67] width 76 height 30
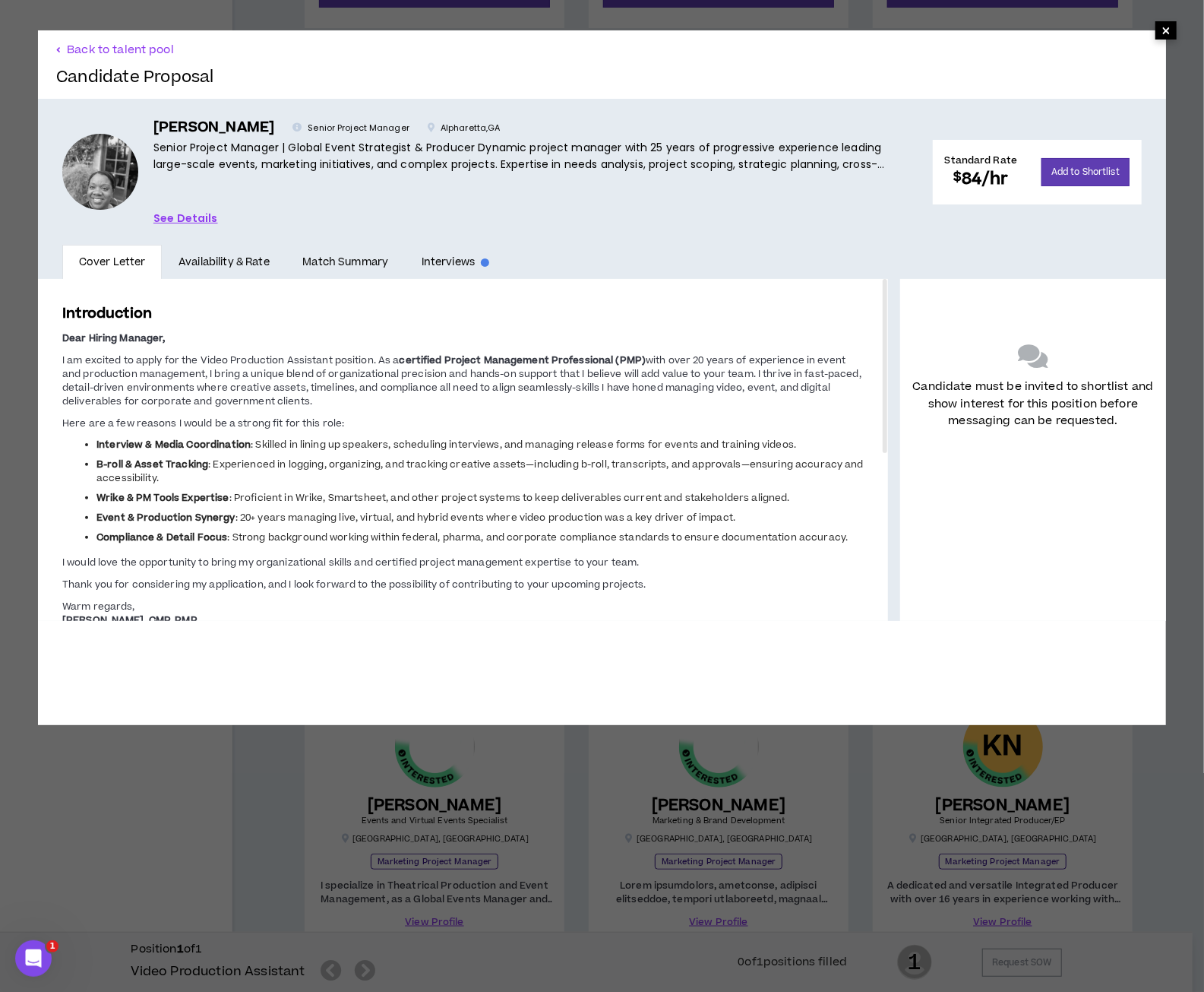
click at [1161, 31] on span "×" at bounding box center [1166, 30] width 9 height 19
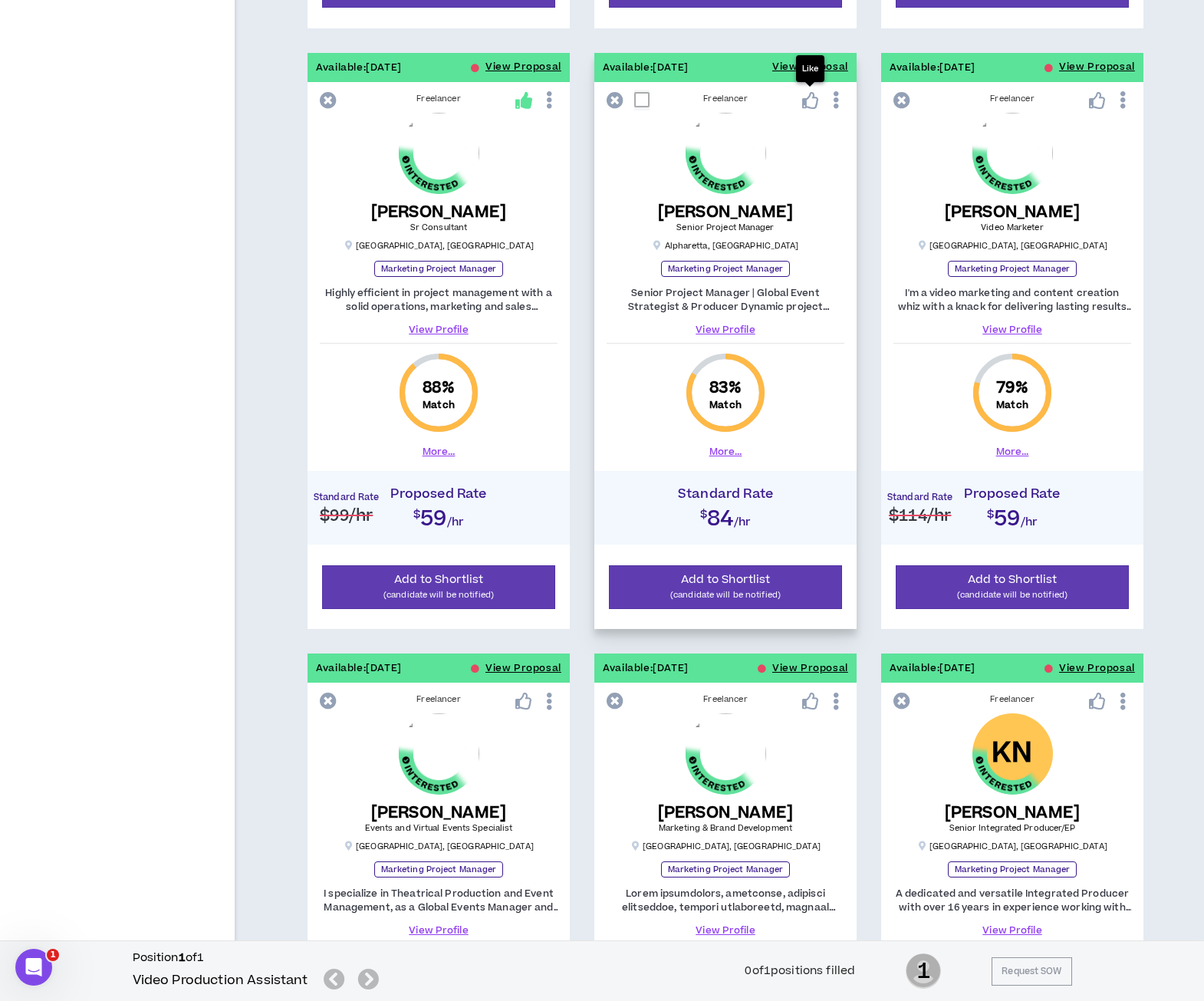
click at [815, 98] on icon at bounding box center [810, 100] width 17 height 17
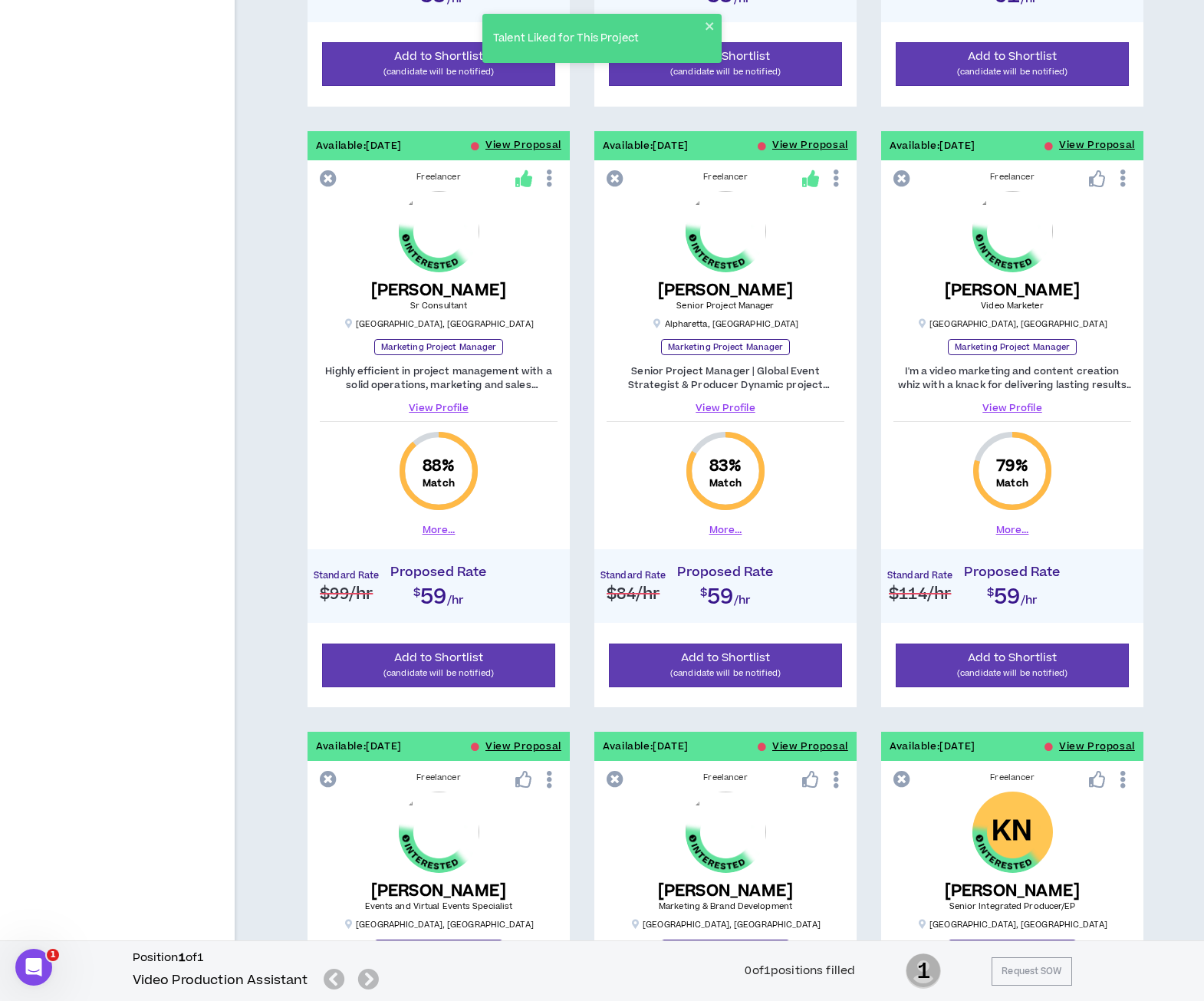
scroll to position [764, 0]
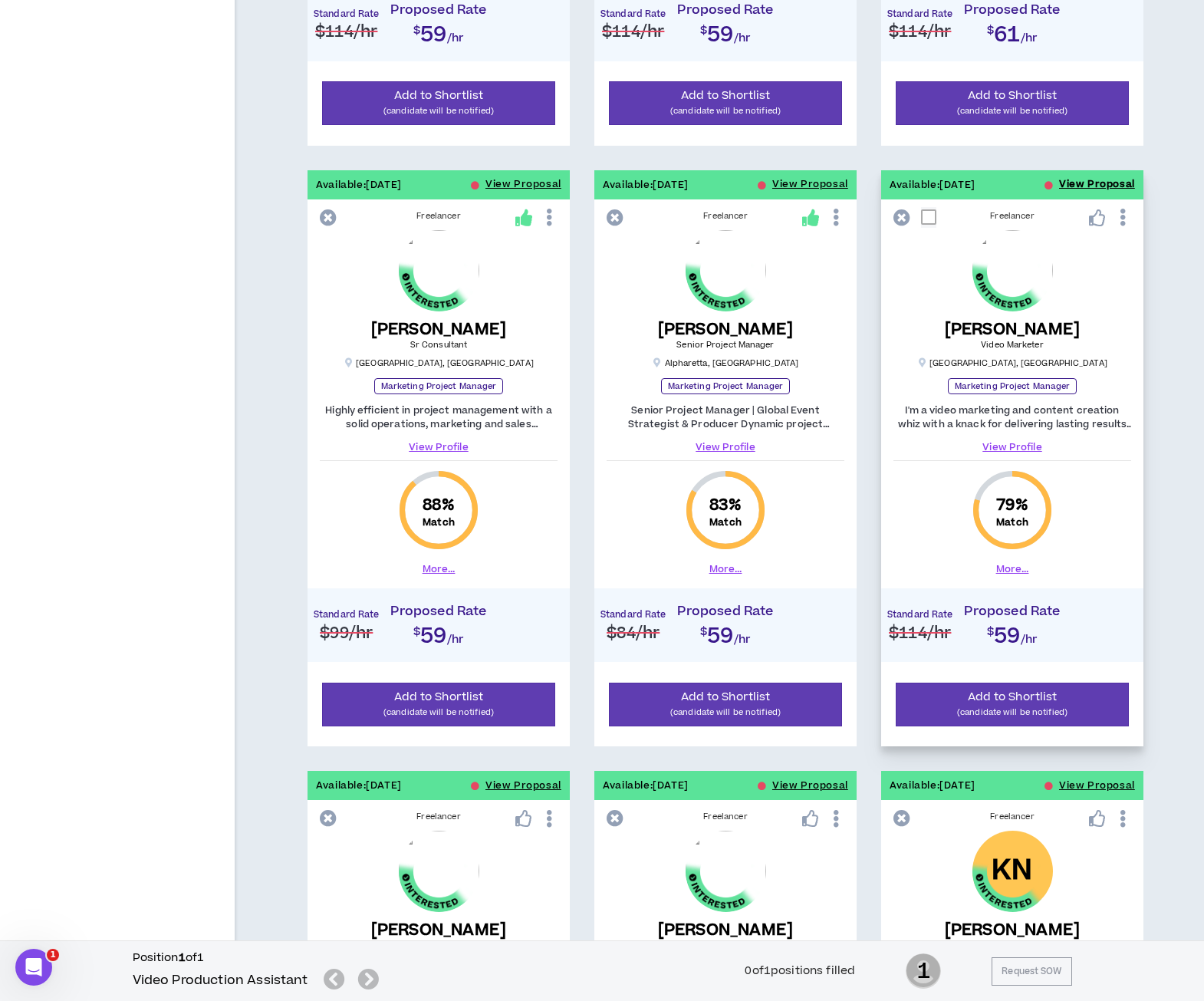
click at [1072, 182] on button "View Proposal" at bounding box center [1097, 185] width 76 height 30
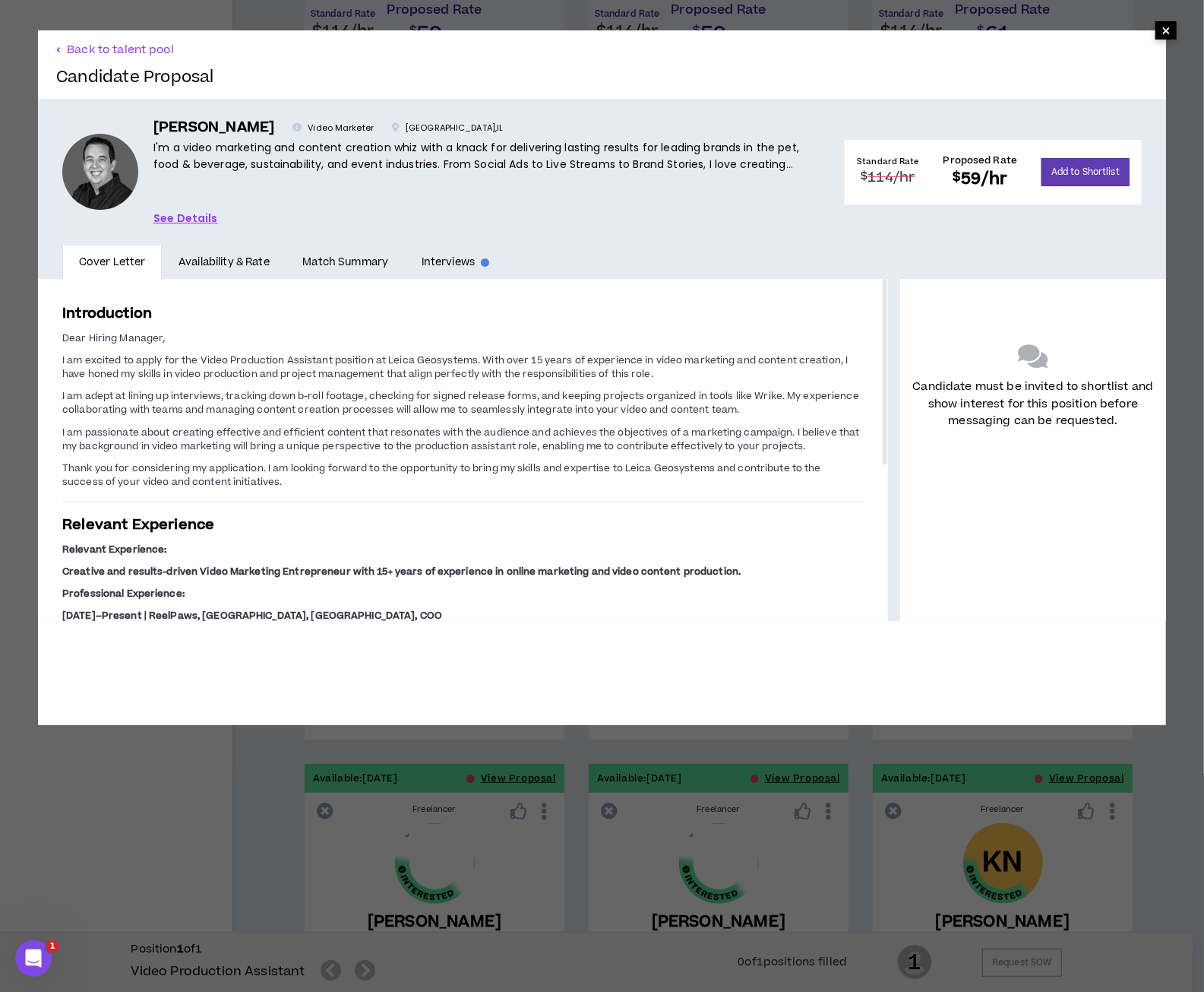
click at [1155, 33] on span "×" at bounding box center [1166, 30] width 21 height 19
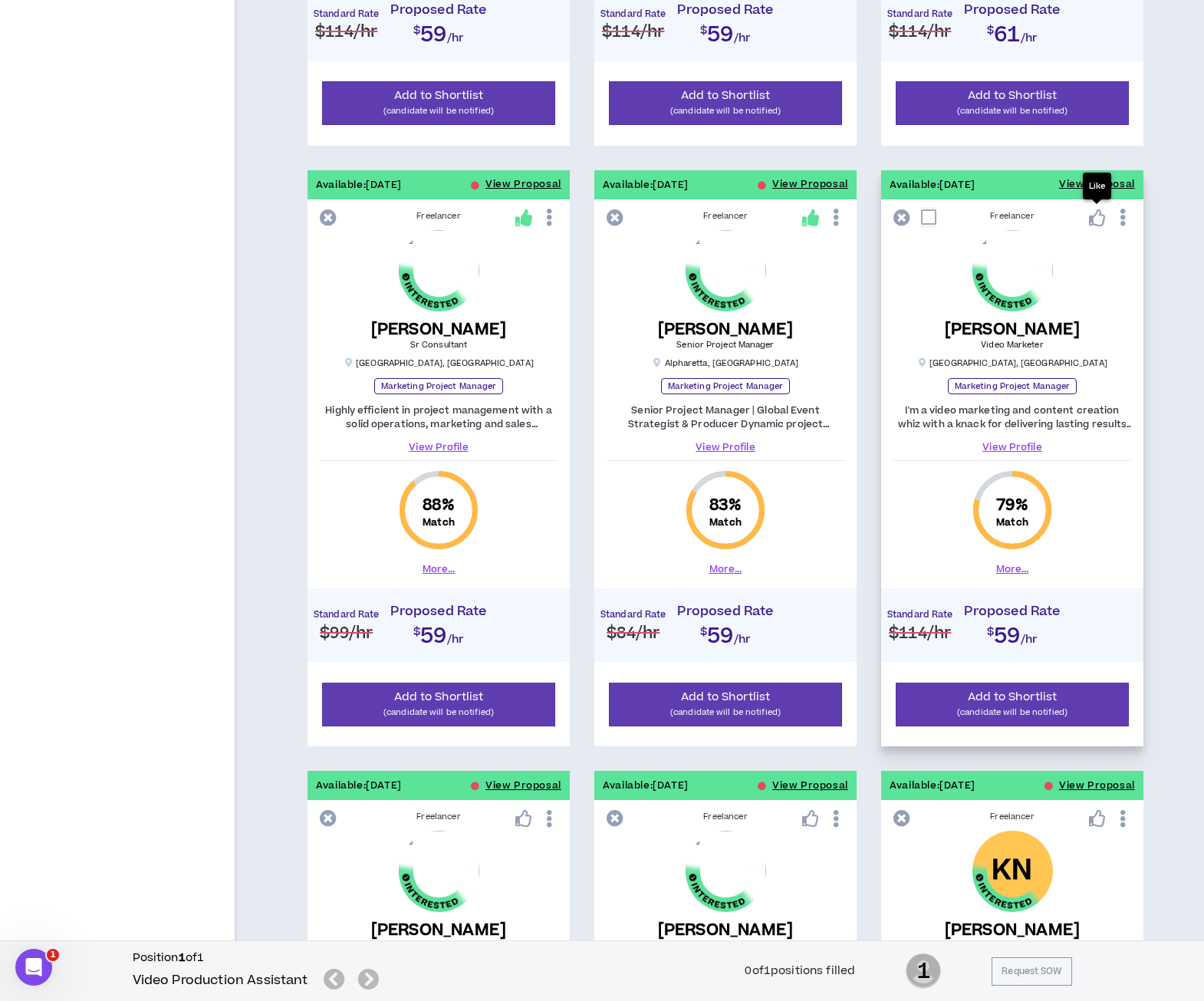
click at [1094, 219] on icon at bounding box center [1097, 218] width 17 height 17
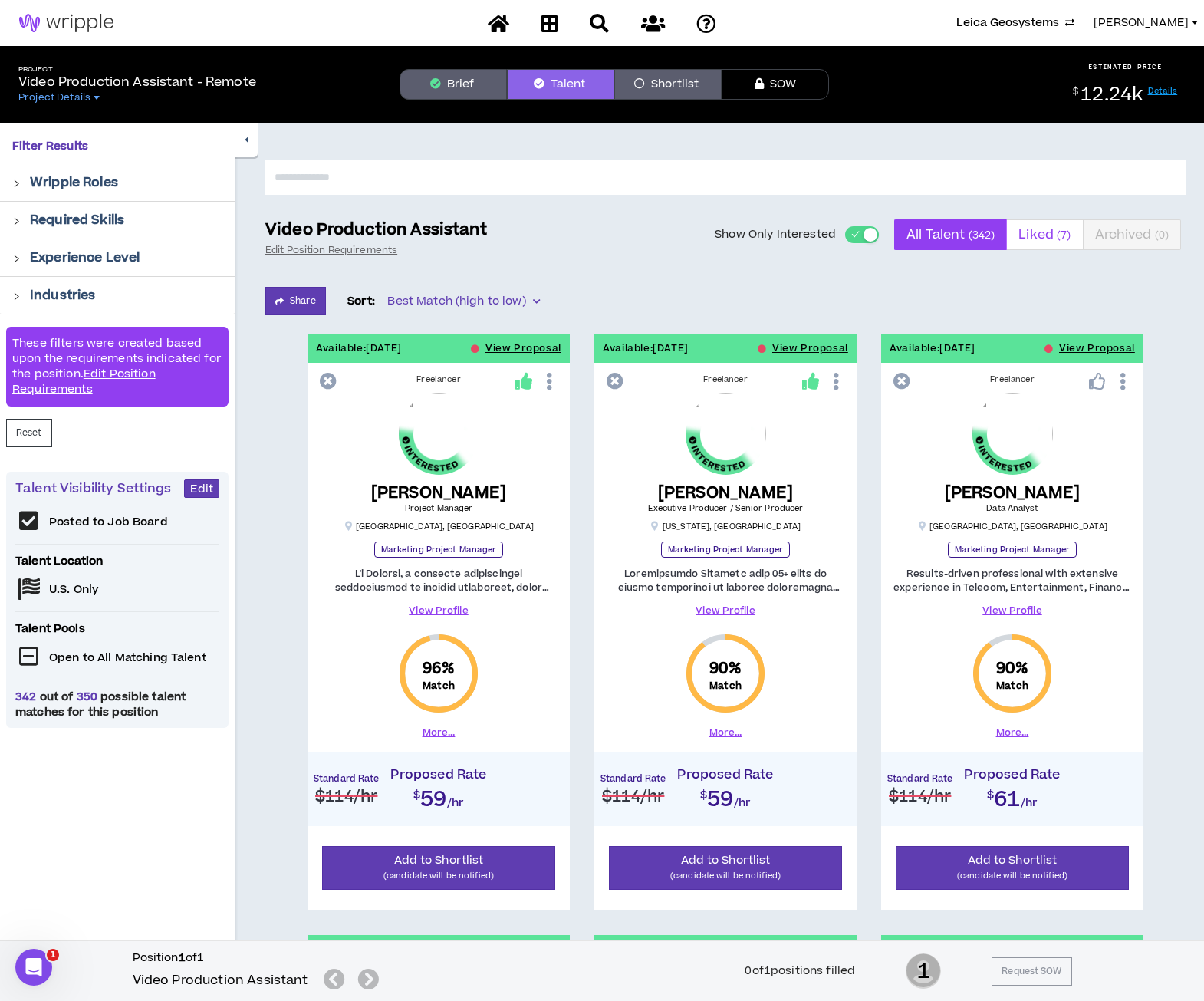
click at [1025, 243] on span "Liked ( 7 )" at bounding box center [1044, 234] width 52 height 37
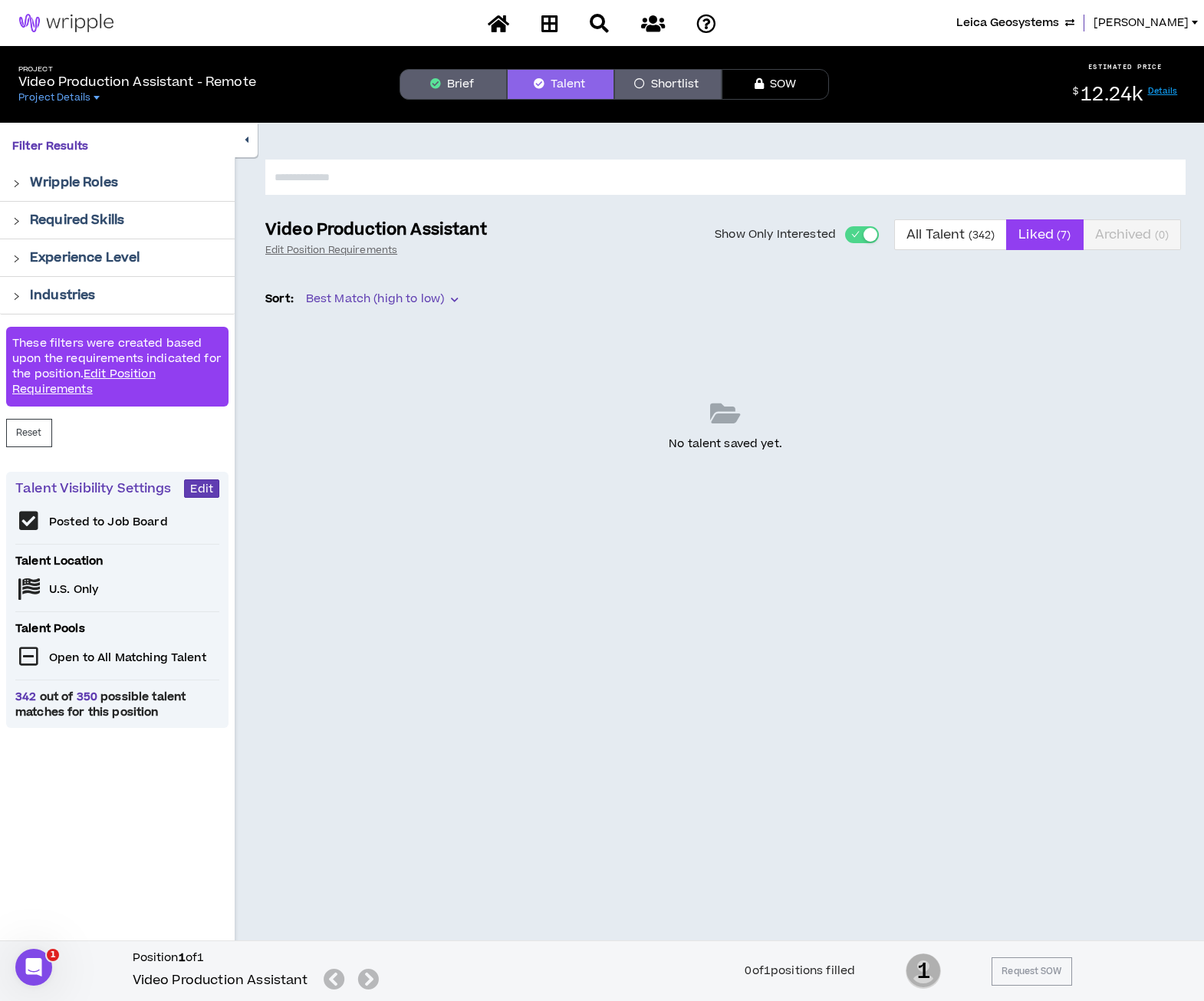
click at [854, 232] on span "button" at bounding box center [855, 234] width 9 height 17
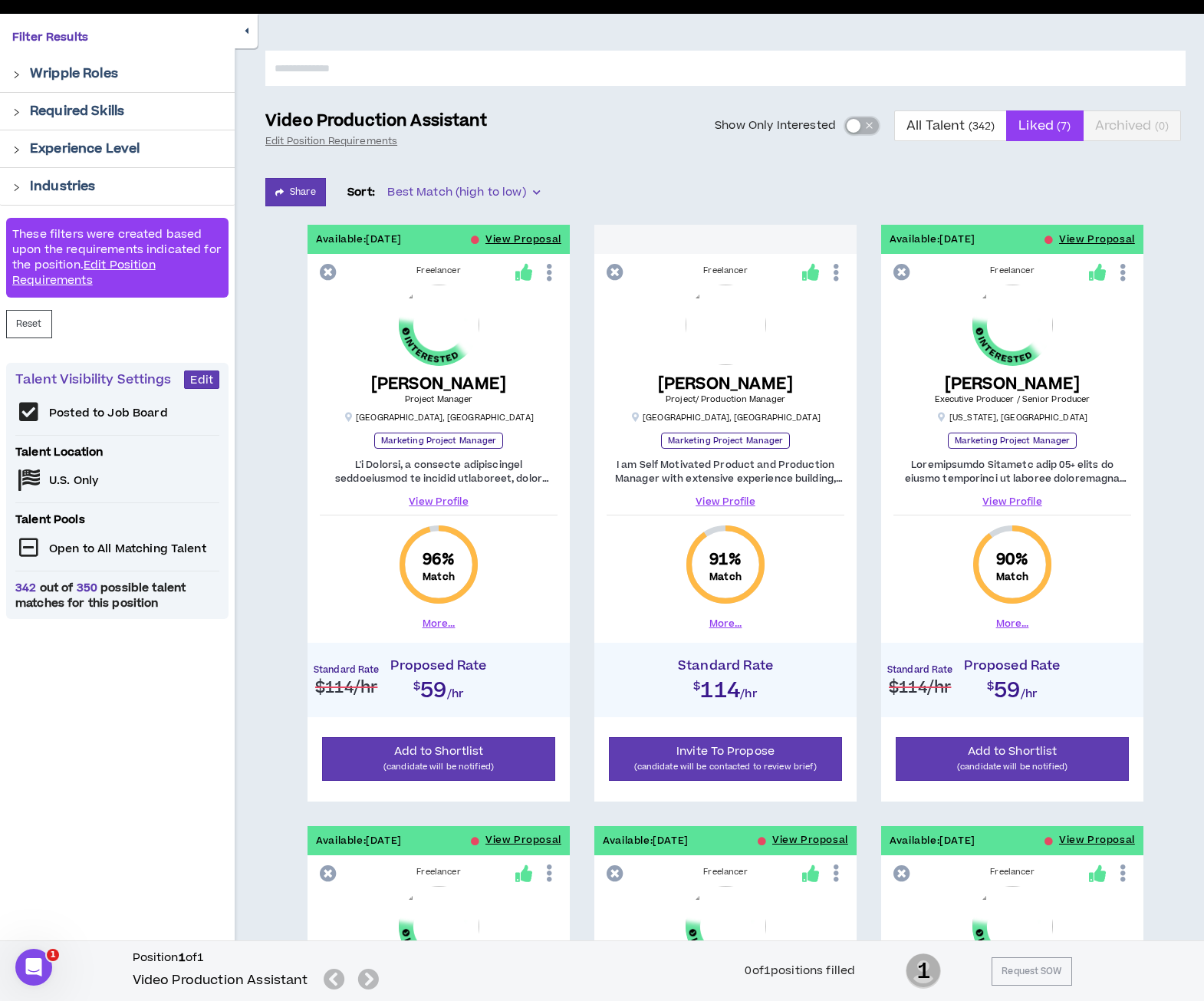
scroll to position [160, 0]
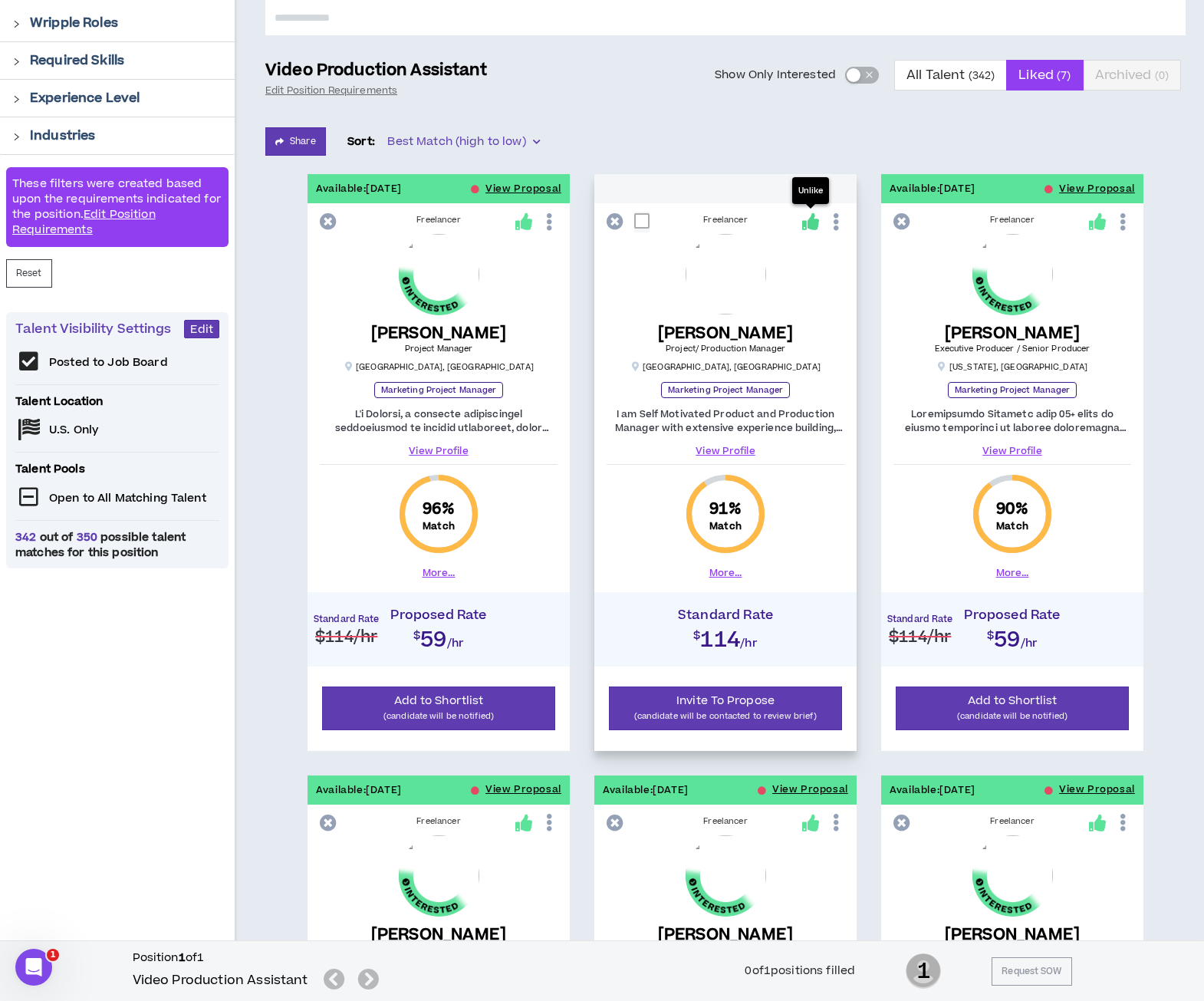
click at [810, 226] on icon at bounding box center [810, 221] width 17 height 17
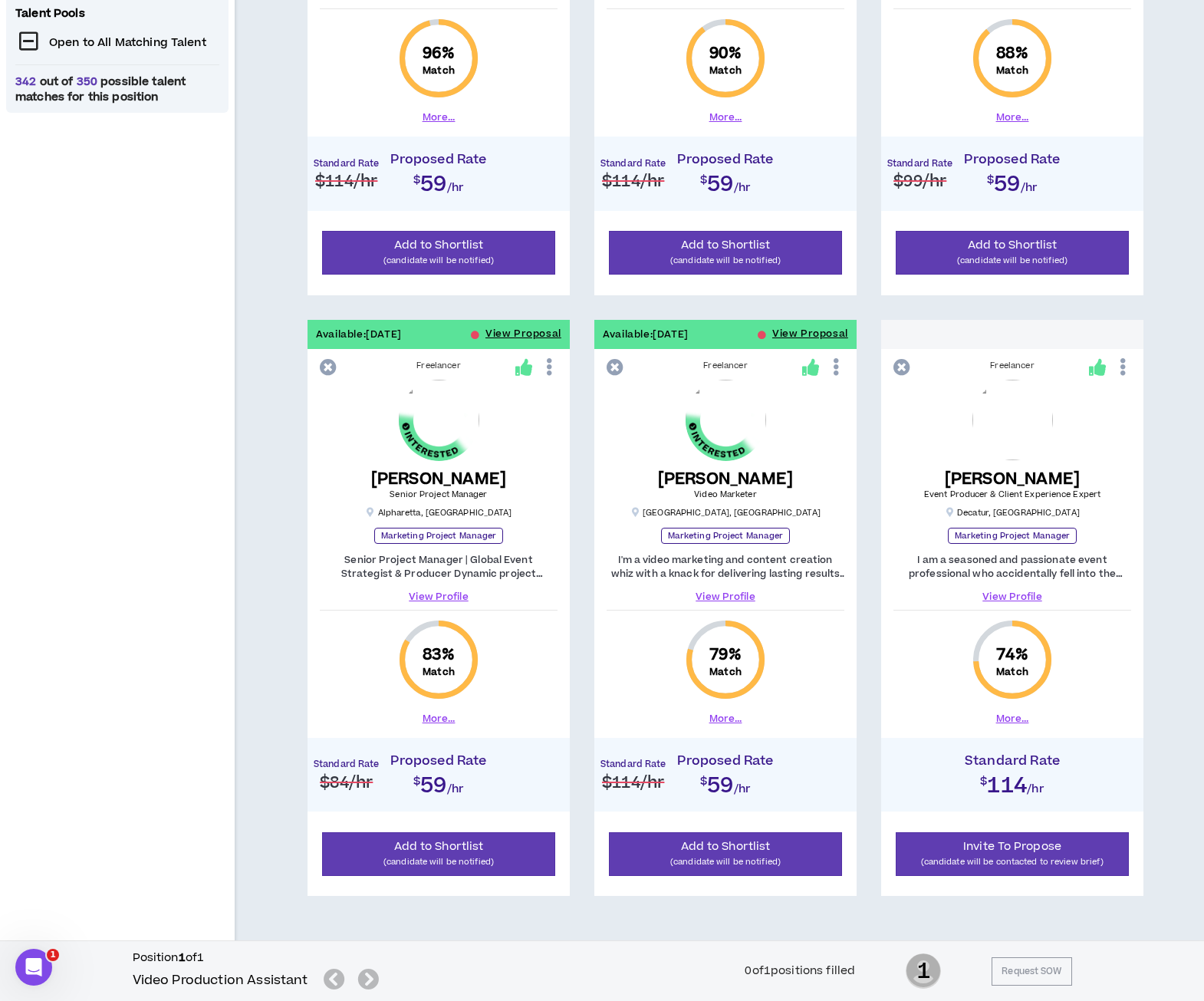
scroll to position [617, 0]
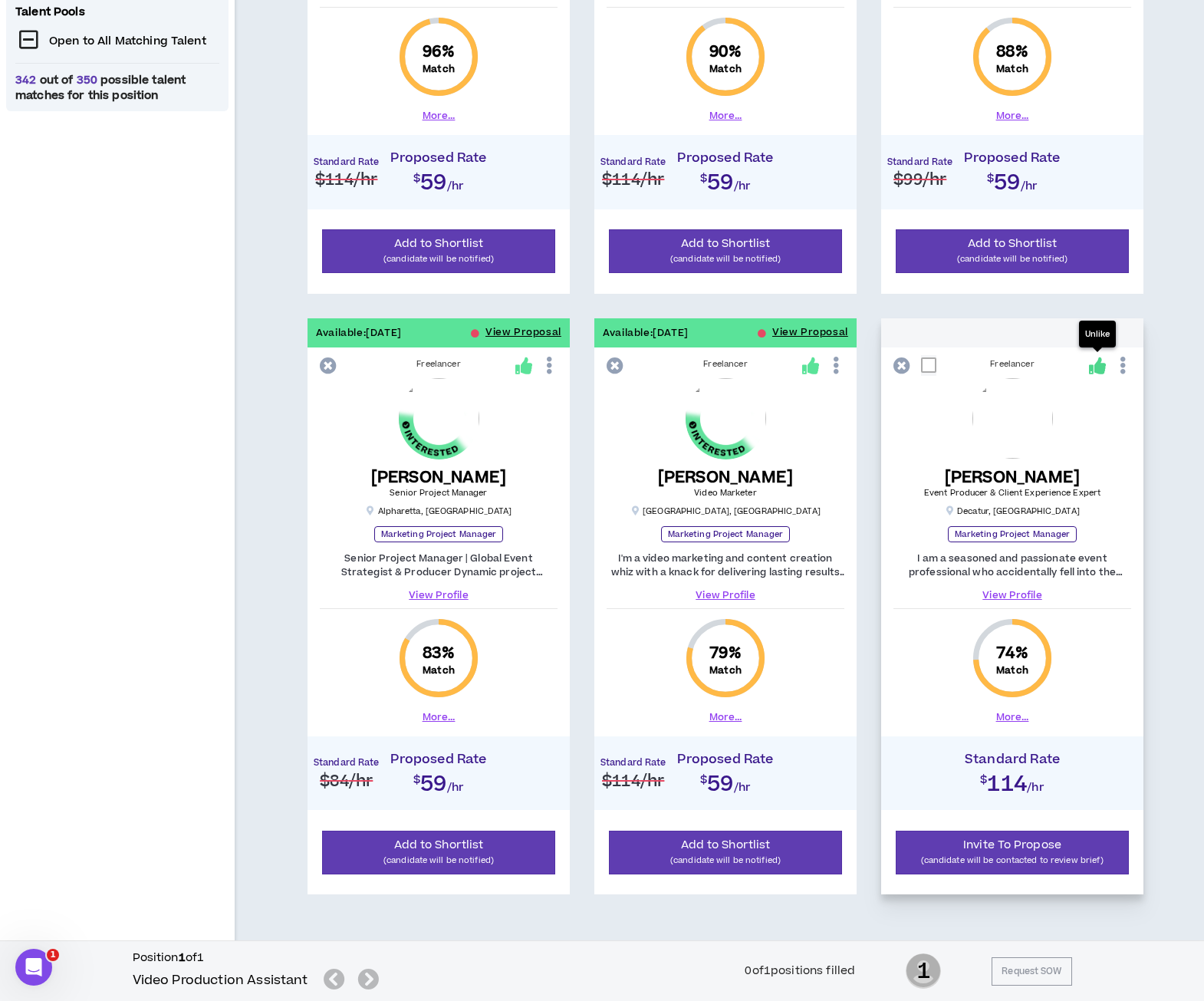
click at [1103, 364] on icon at bounding box center [1097, 366] width 17 height 17
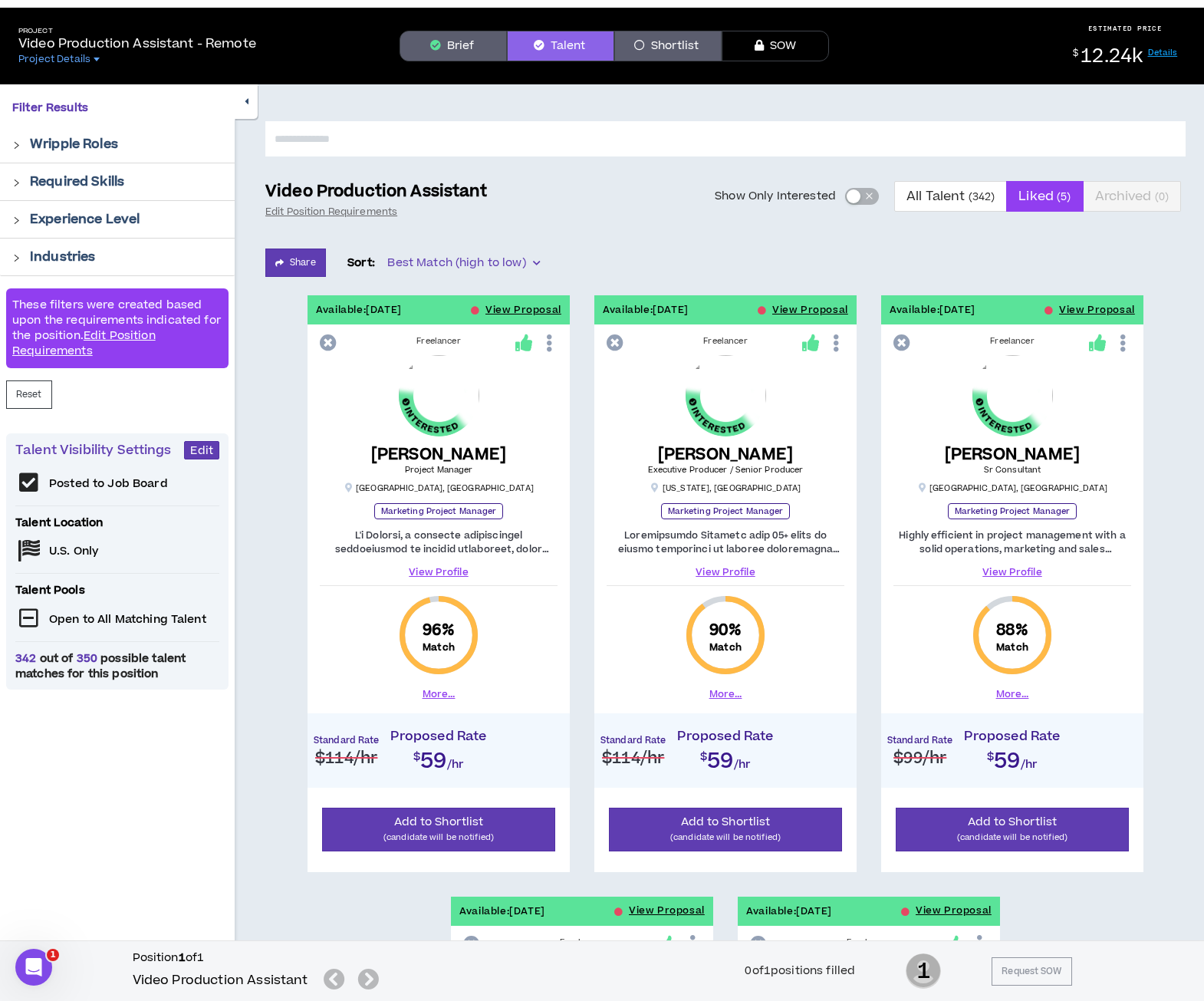
scroll to position [39, 0]
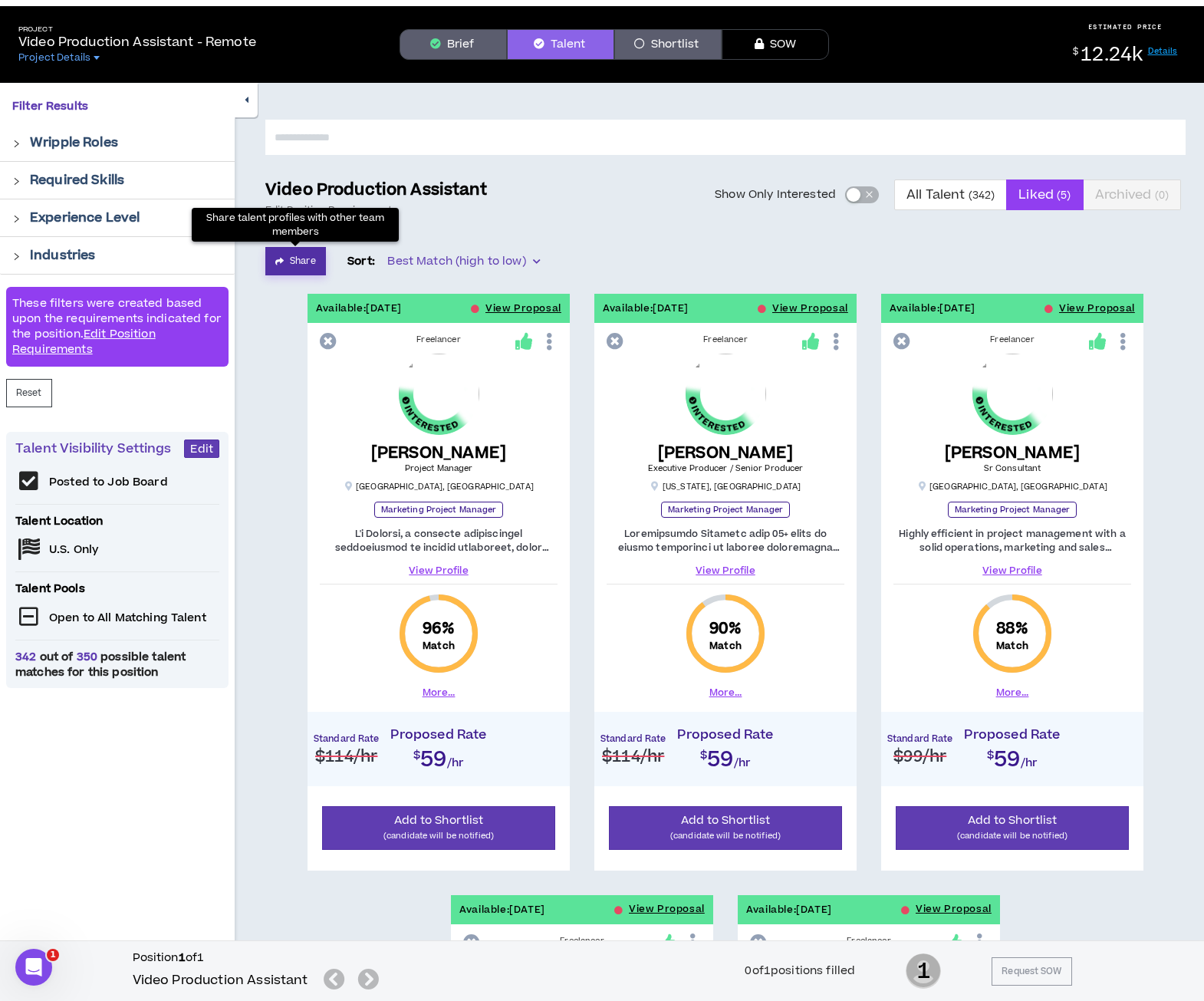
click at [289, 266] on button "Share" at bounding box center [296, 262] width 61 height 29
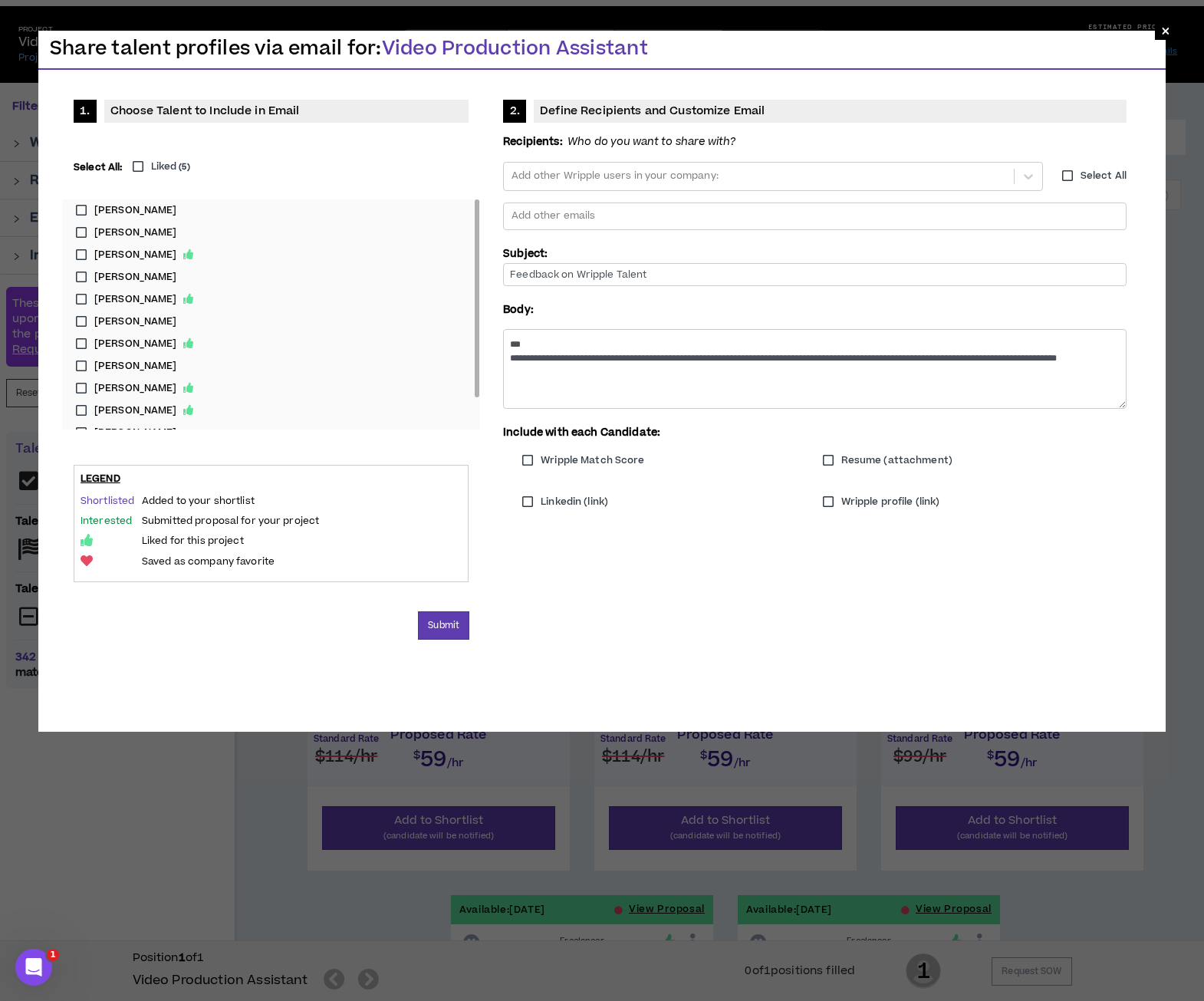
click at [137, 163] on label "Liked ( 5 )" at bounding box center [157, 167] width 65 height 14
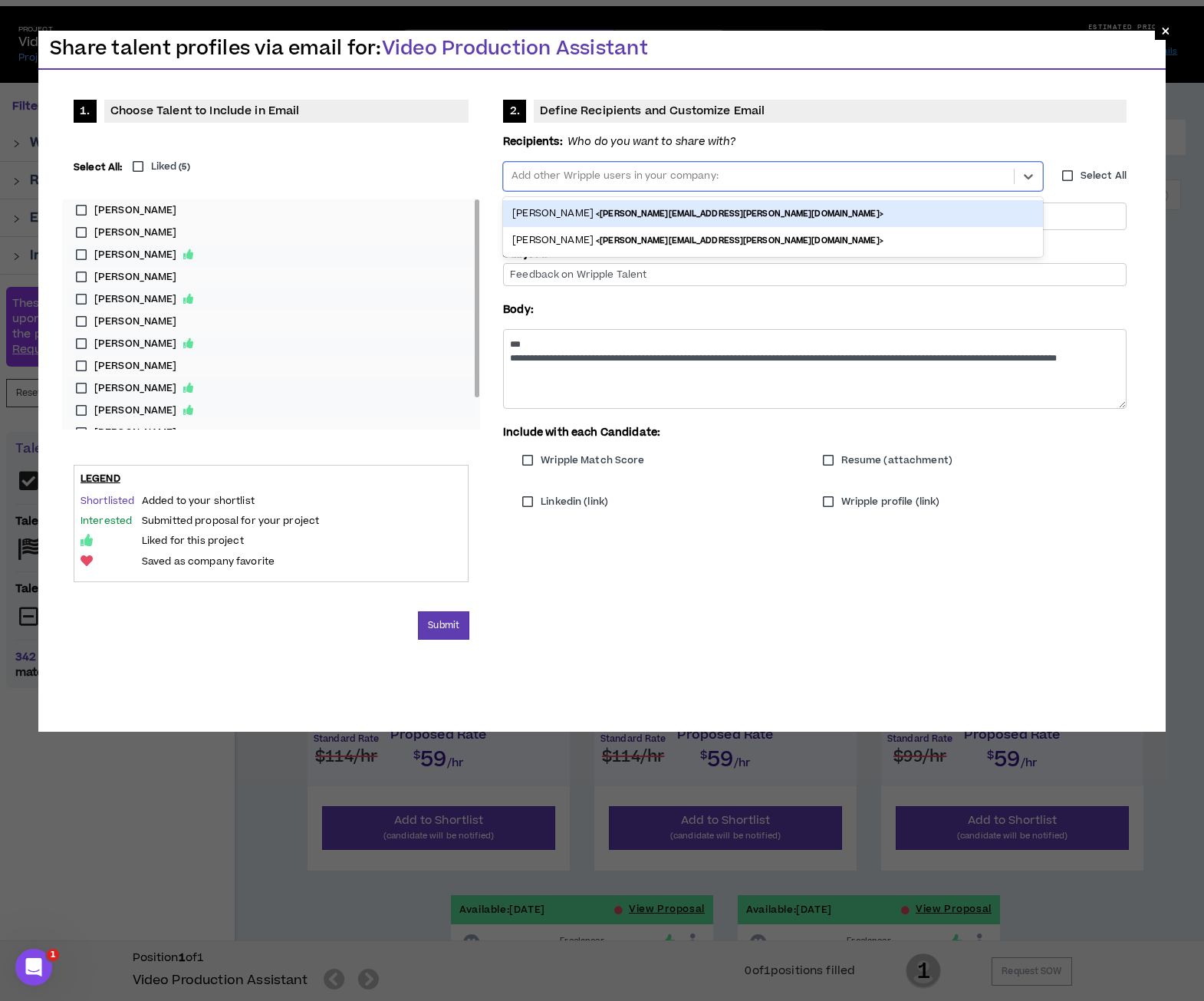
click at [709, 169] on div at bounding box center [758, 177] width 498 height 23
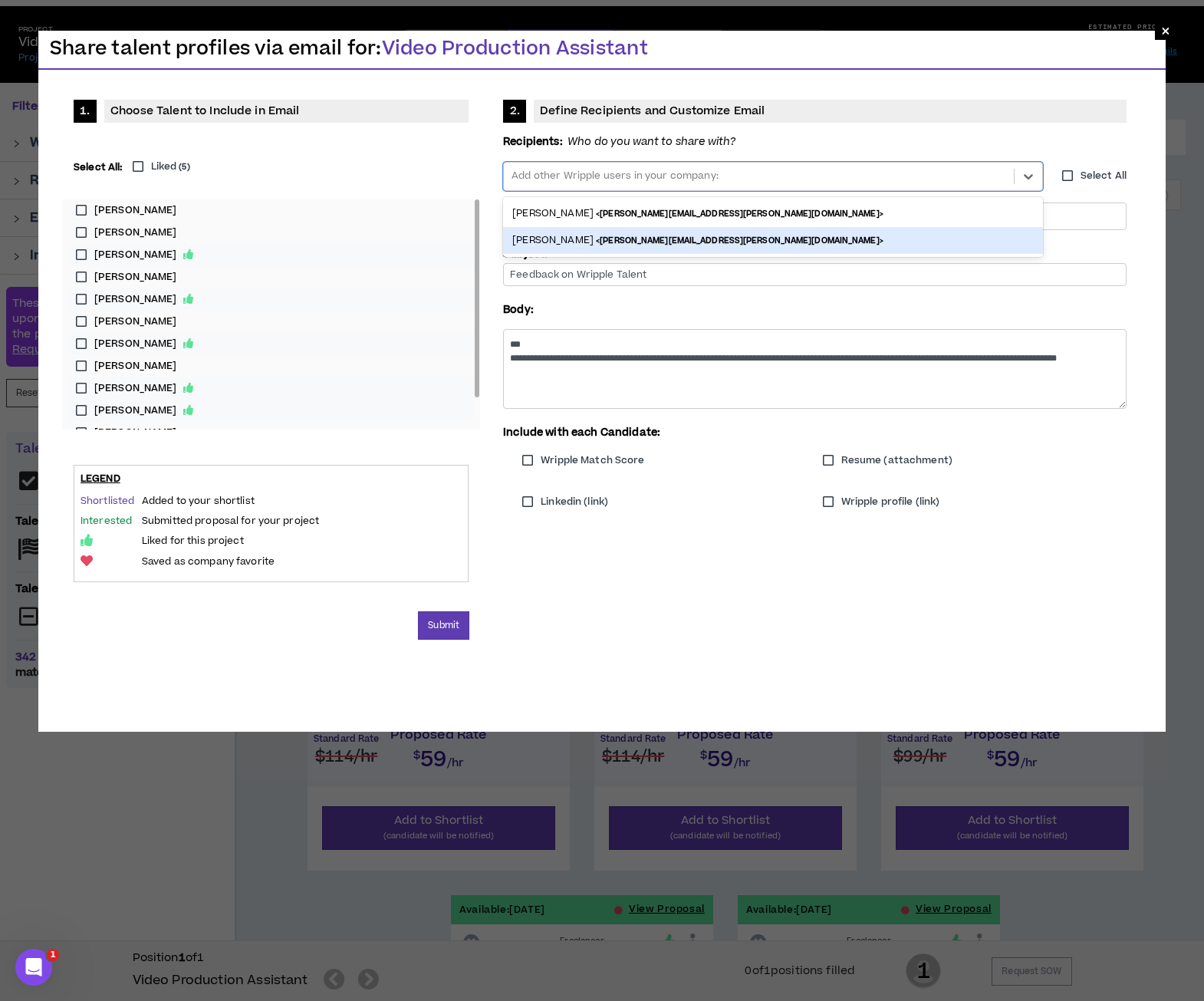
click at [709, 237] on small "<[PERSON_NAME][EMAIL_ADDRESS][PERSON_NAME][DOMAIN_NAME]>" at bounding box center [740, 240] width 288 height 12
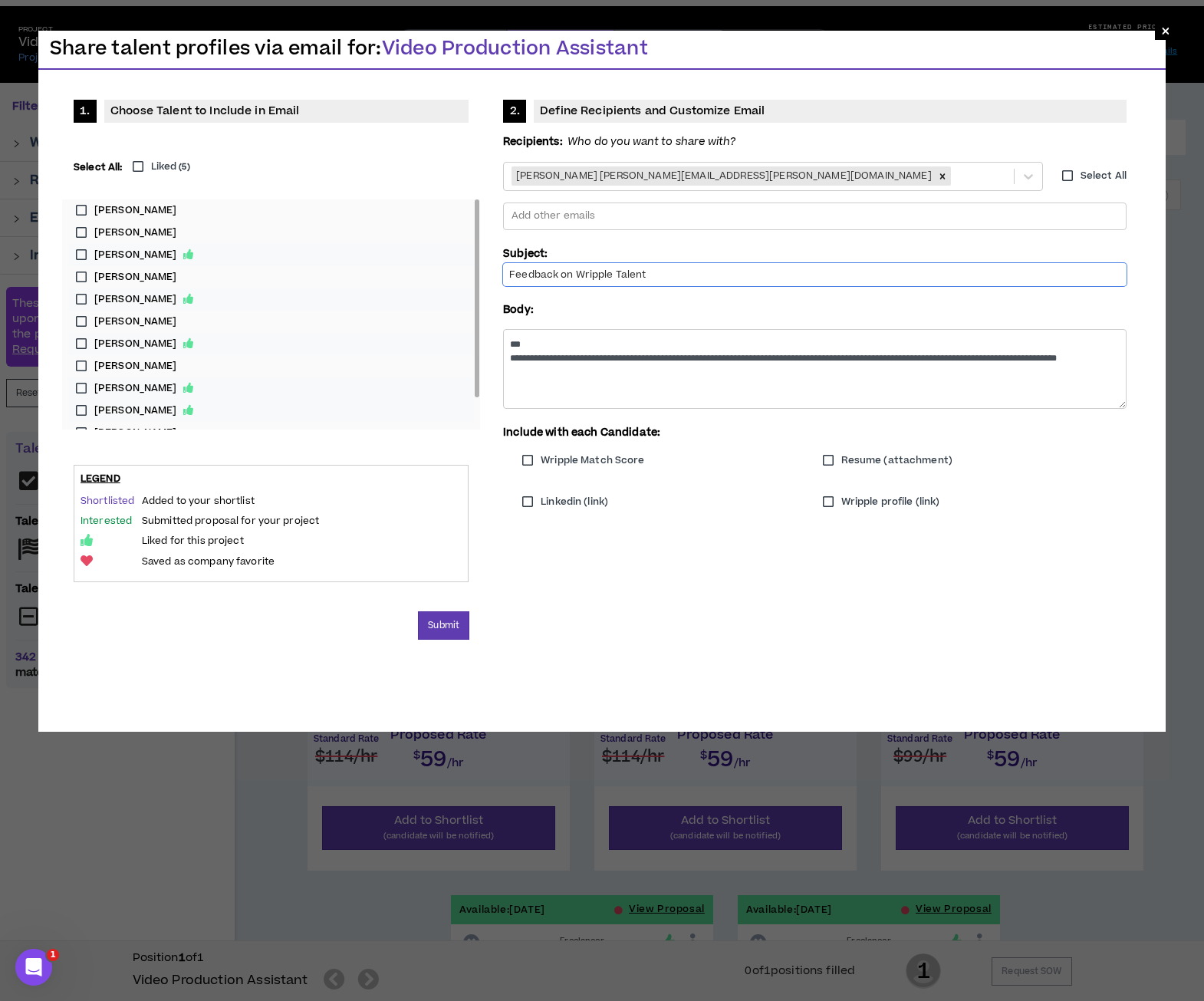
click at [704, 281] on input "Feedback on Wripple Talent" at bounding box center [815, 274] width 624 height 23
click at [689, 273] on input "Feedback on Wripple Talent" at bounding box center [815, 274] width 624 height 23
click at [655, 275] on input "Feedback on Wripple Talent" at bounding box center [815, 274] width 624 height 23
type input "Feedback on Wripple Talent - Video Production Assistant"
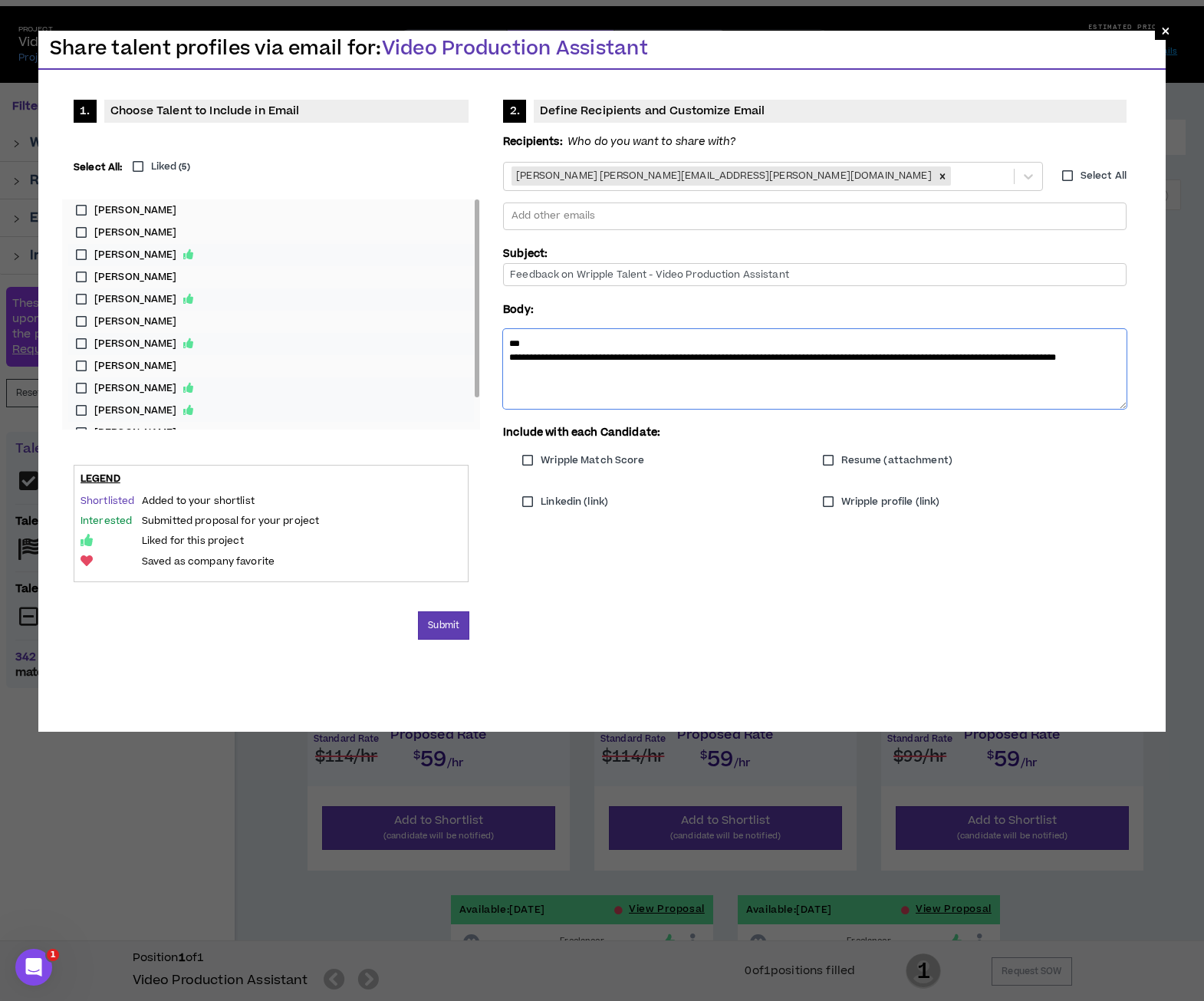
click at [580, 337] on textarea "**********" at bounding box center [815, 368] width 624 height 79
drag, startPoint x: 513, startPoint y: 355, endPoint x: 662, endPoint y: 361, distance: 149.1
click at [662, 361] on textarea "**********" at bounding box center [815, 367] width 624 height 78
click at [784, 367] on textarea "**********" at bounding box center [815, 367] width 624 height 78
click at [1070, 375] on textarea "**********" at bounding box center [815, 367] width 624 height 78
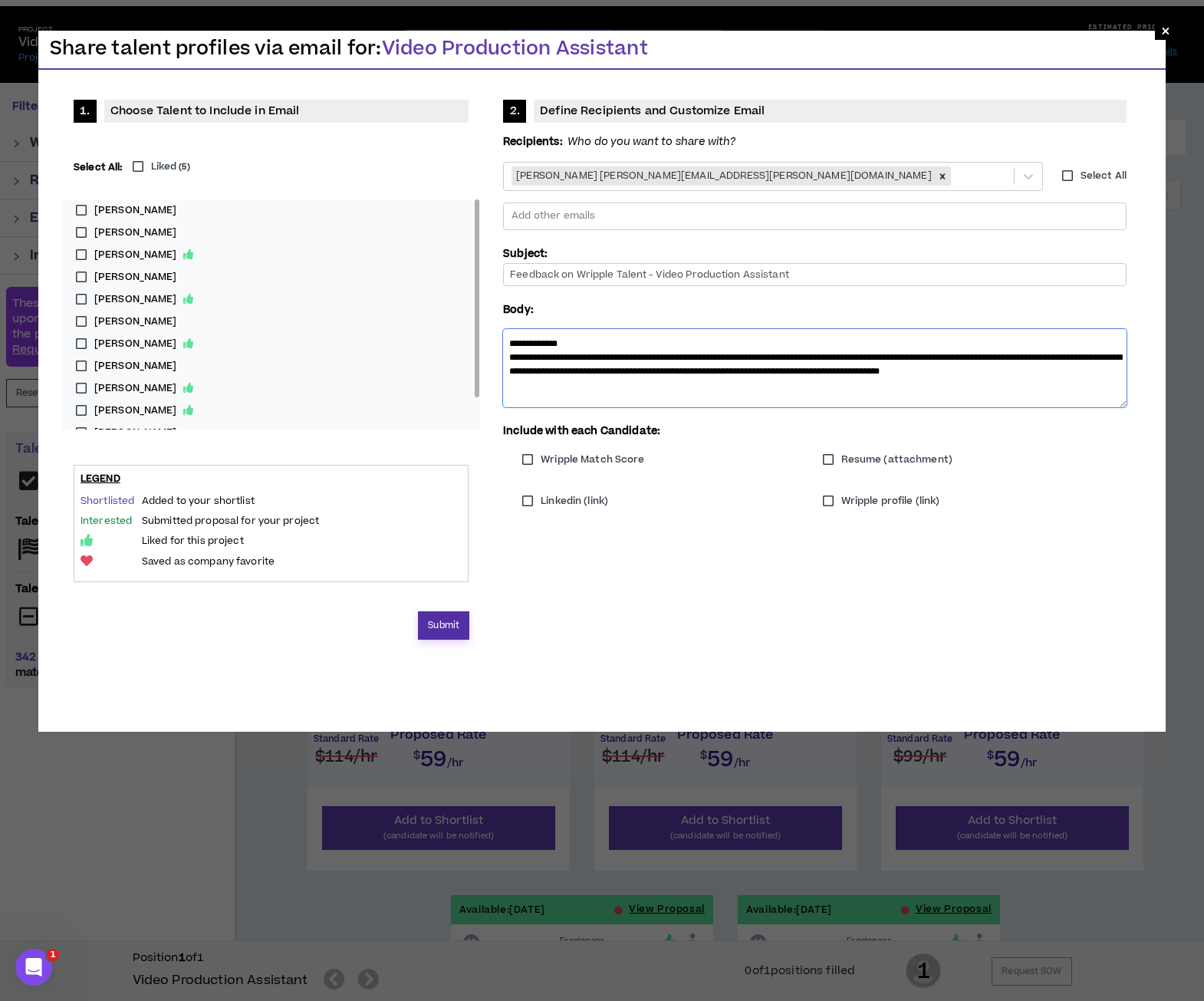
type textarea "**********"
click at [436, 618] on button "Submit" at bounding box center [443, 626] width 51 height 29
